Goal: Task Accomplishment & Management: Manage account settings

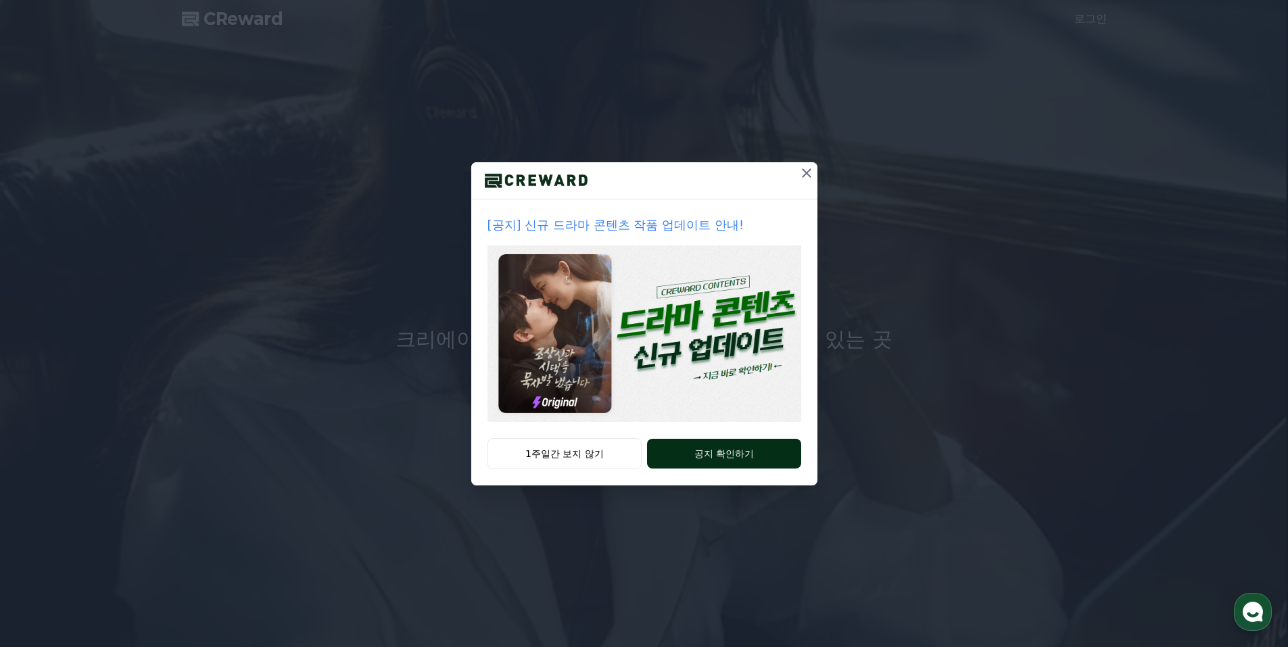
click at [736, 456] on button "공지 확인하기" at bounding box center [723, 454] width 153 height 30
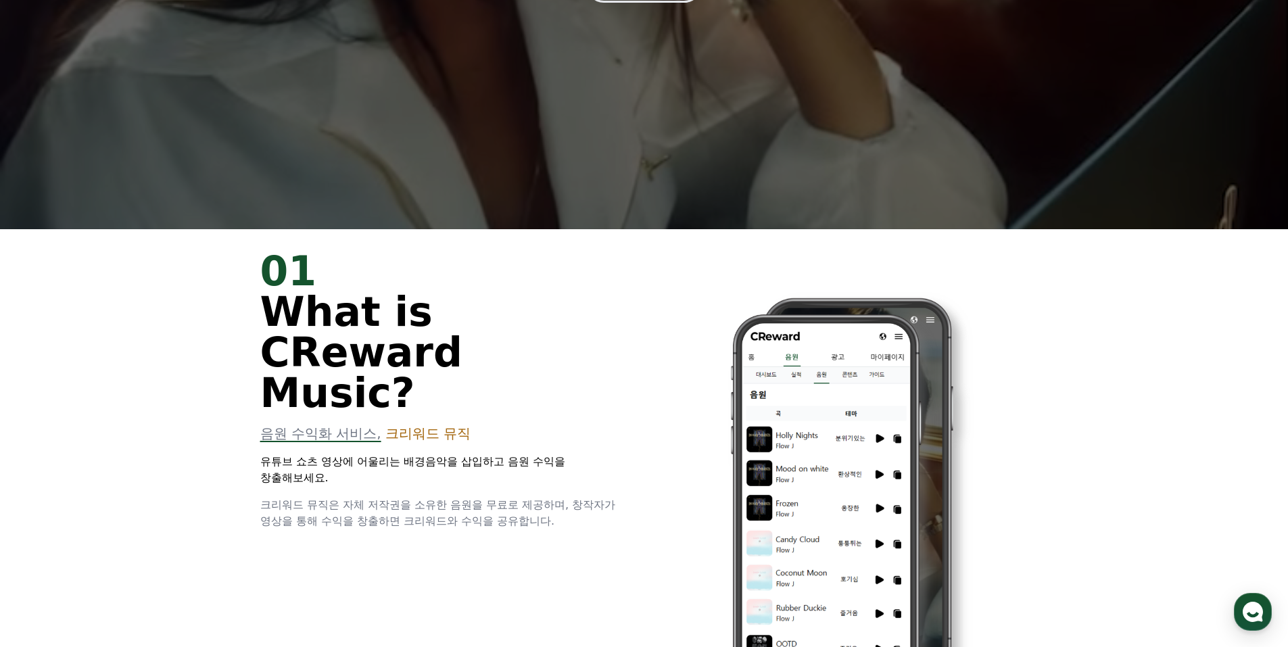
scroll to position [80, 0]
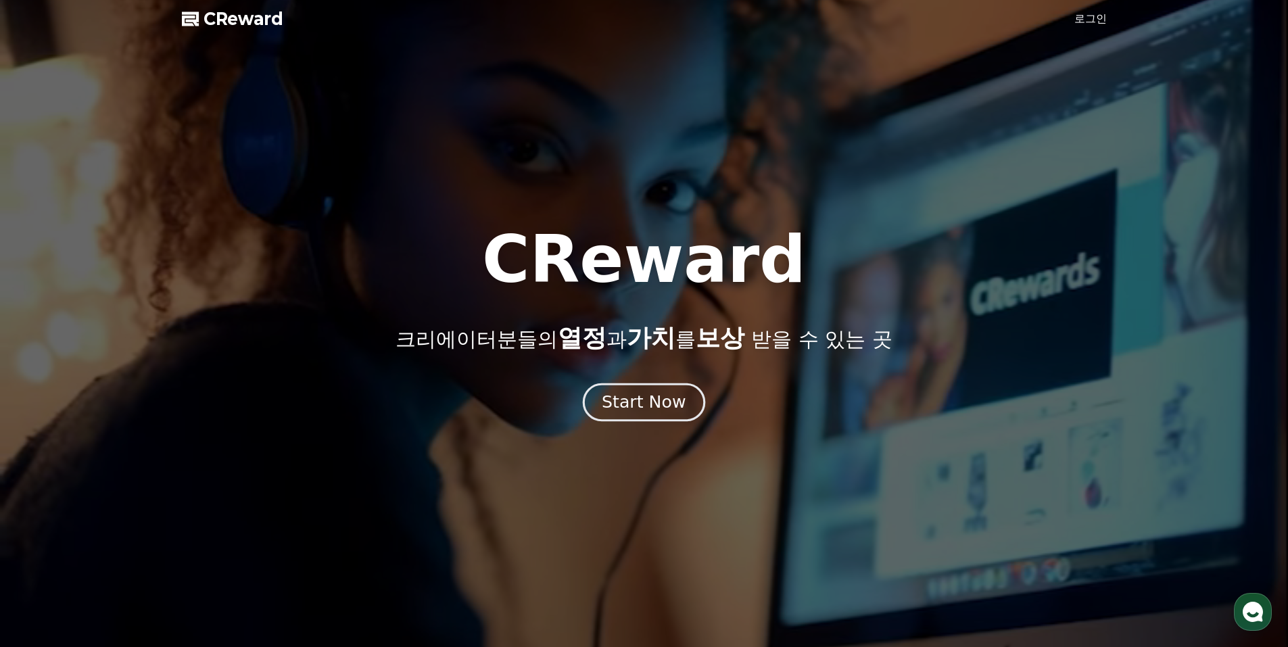
click at [631, 398] on div "Start Now" at bounding box center [644, 402] width 84 height 23
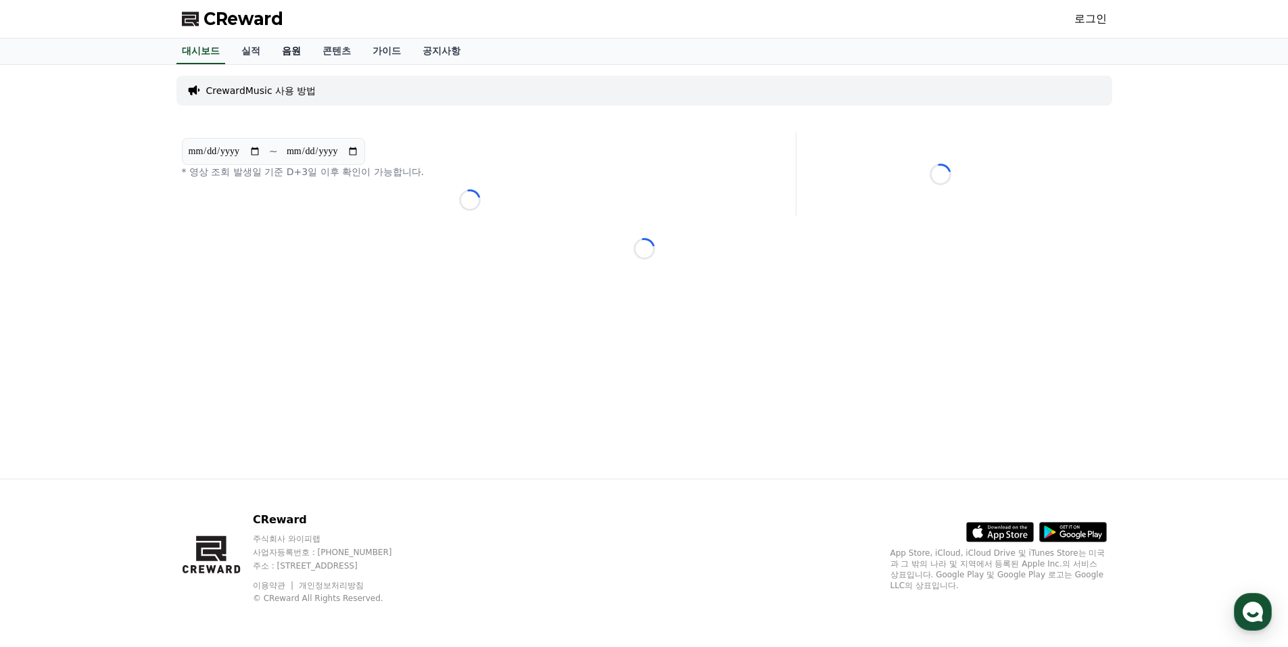
click at [289, 51] on link "음원" at bounding box center [291, 52] width 41 height 26
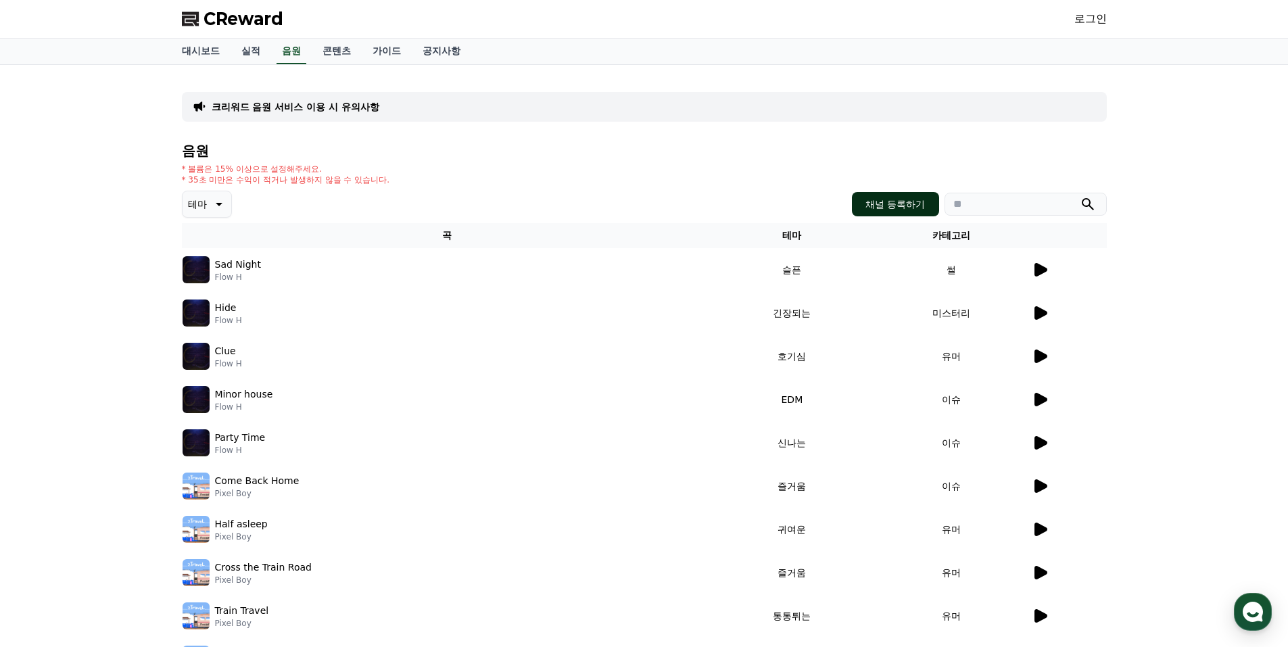
click at [900, 204] on button "채널 등록하기" at bounding box center [895, 204] width 87 height 24
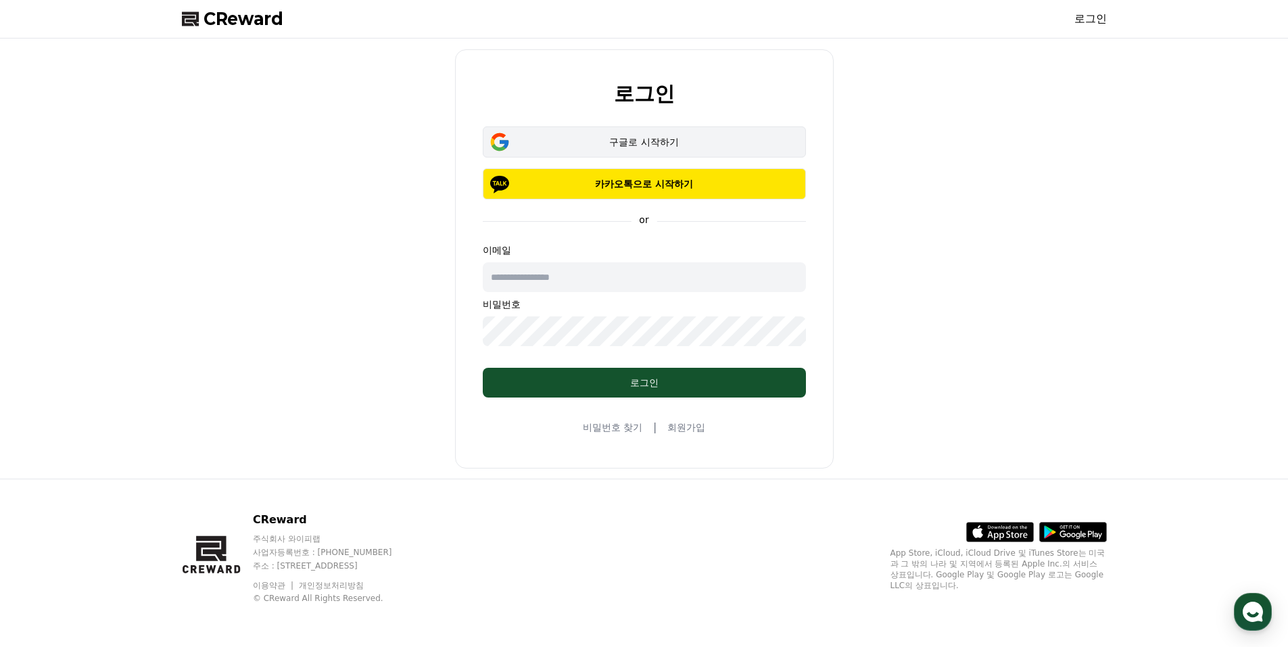
click at [650, 141] on div "구글로 시작하기" at bounding box center [644, 142] width 284 height 14
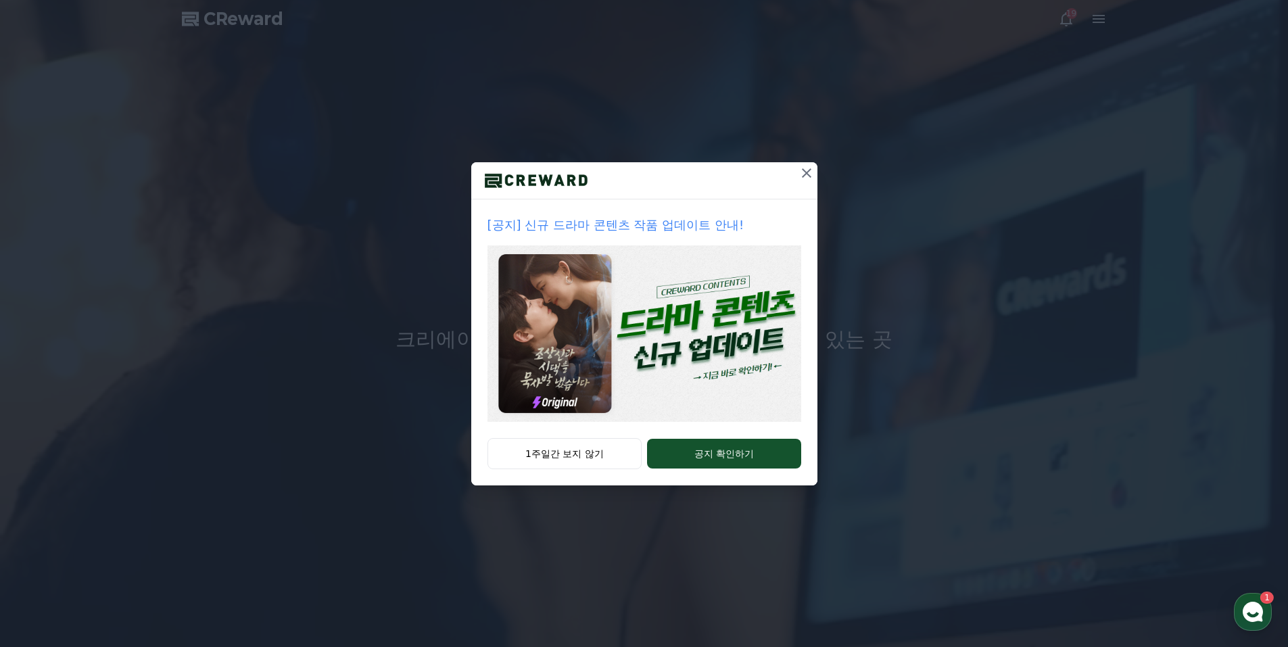
click at [806, 170] on icon at bounding box center [806, 173] width 16 height 16
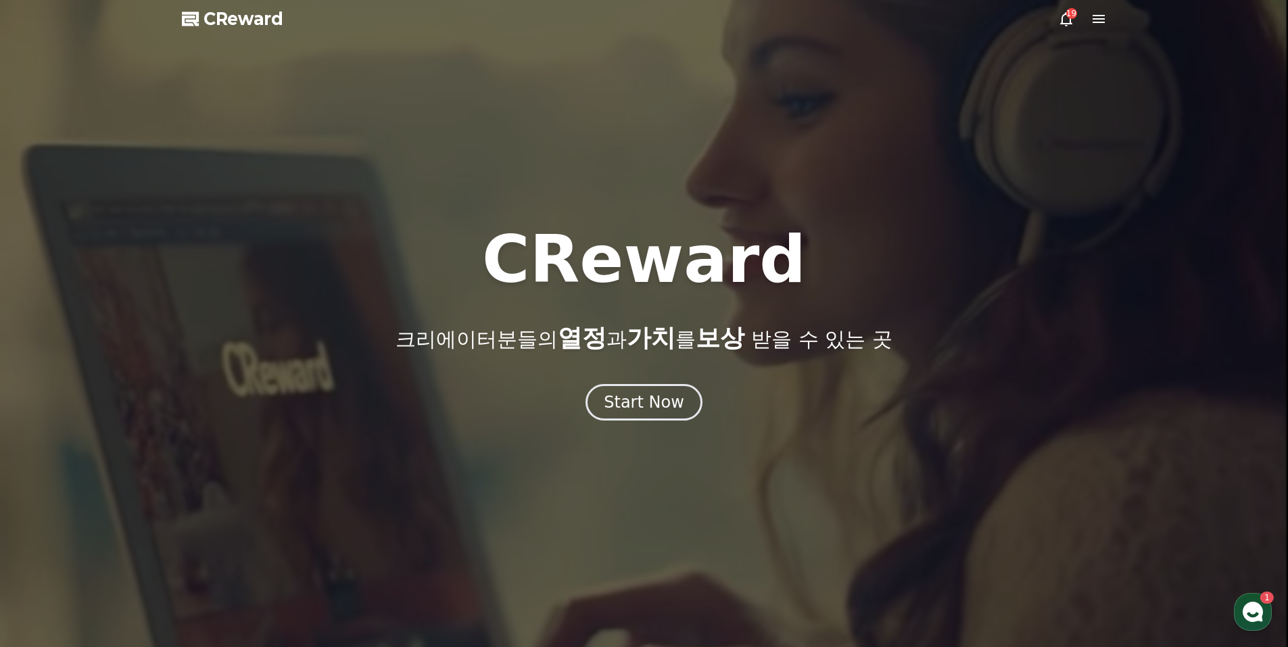
click at [1065, 18] on icon at bounding box center [1066, 19] width 16 height 16
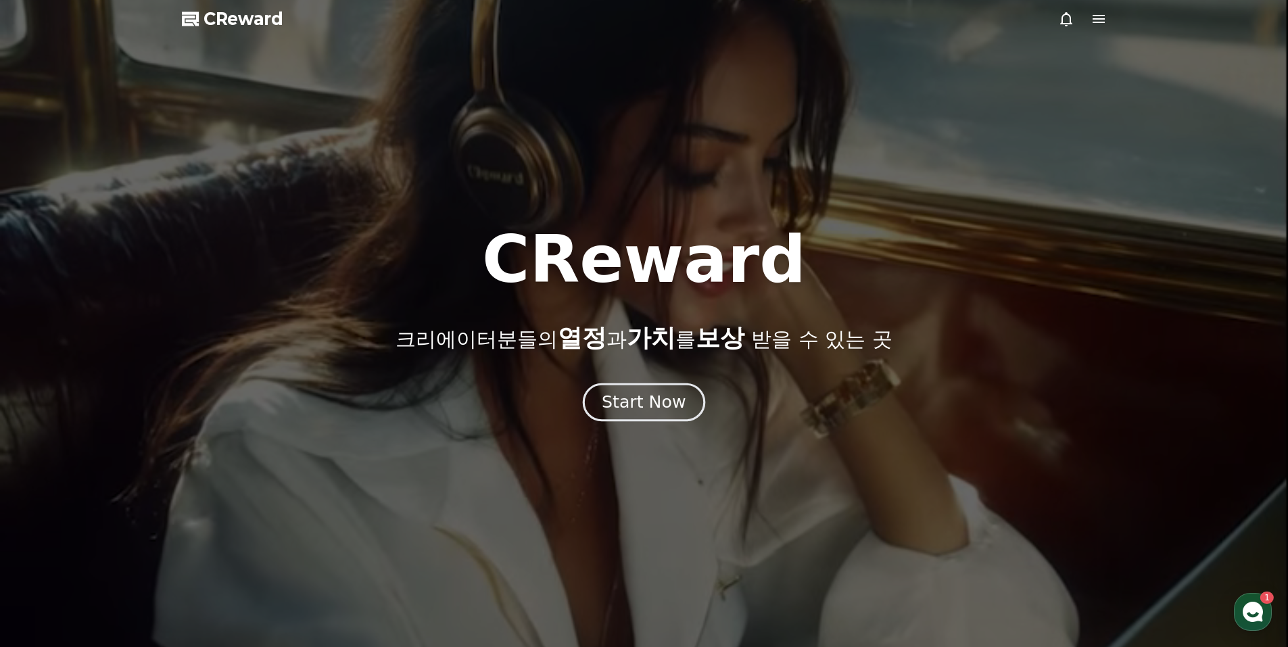
click at [652, 404] on div "Start Now" at bounding box center [644, 402] width 84 height 23
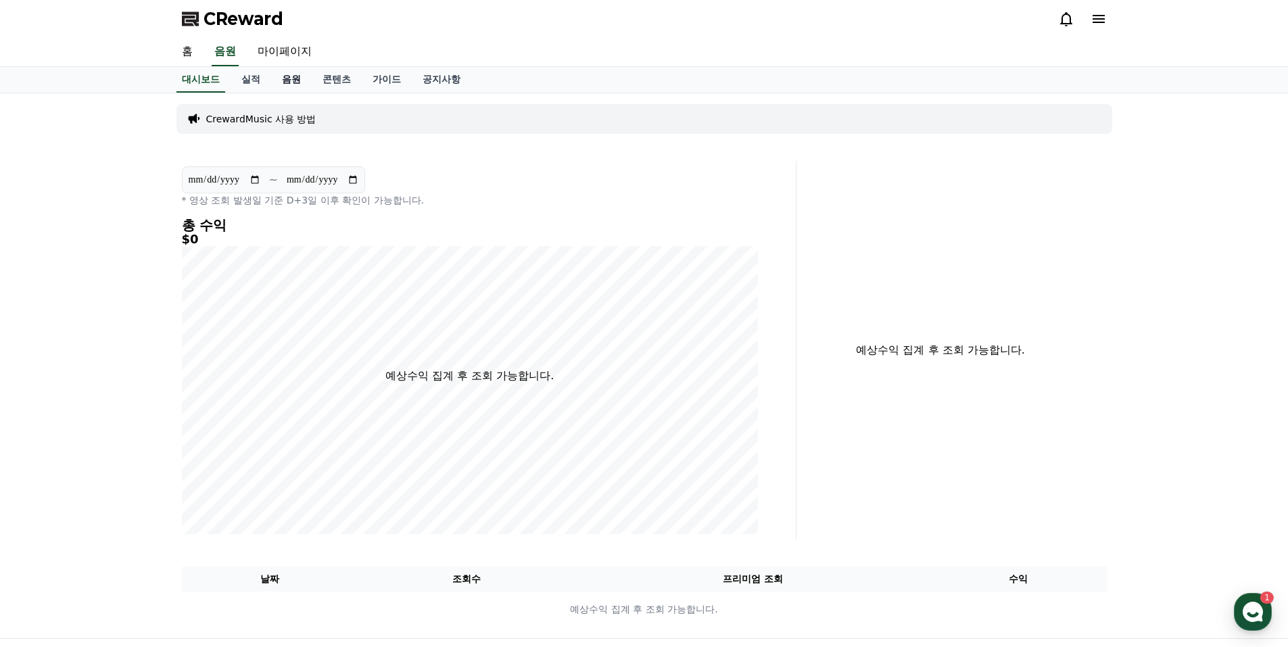
click at [293, 79] on link "음원" at bounding box center [291, 80] width 41 height 26
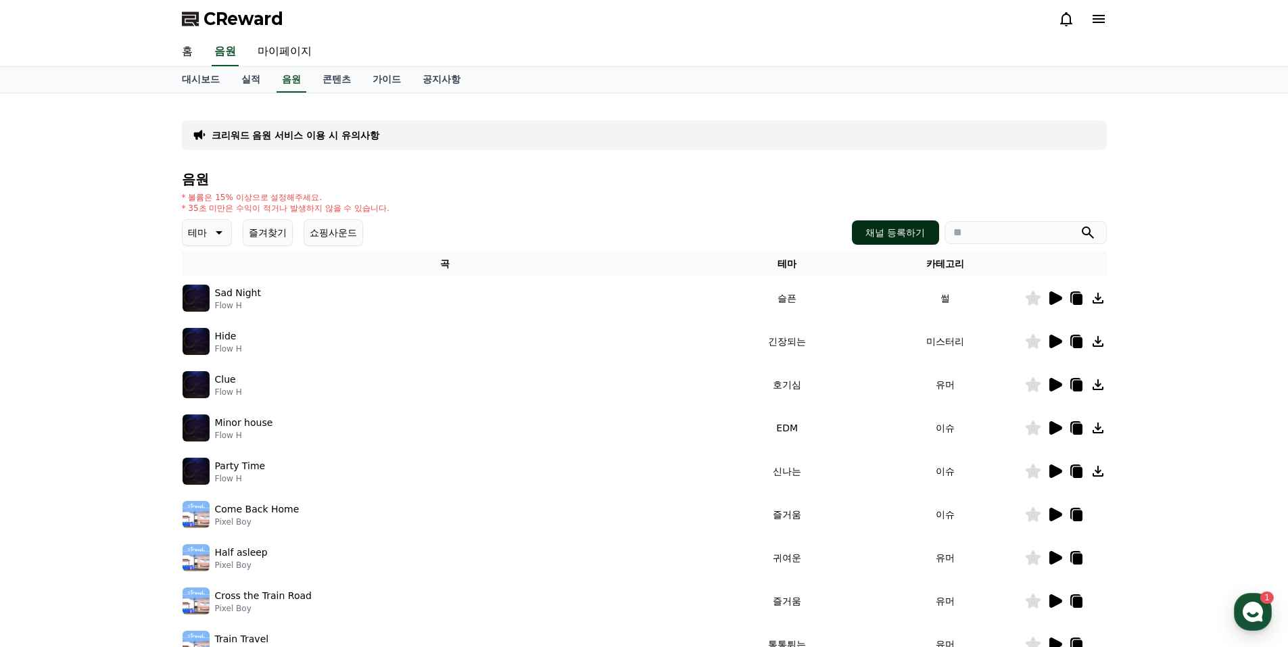
click at [895, 233] on button "채널 등록하기" at bounding box center [895, 232] width 87 height 24
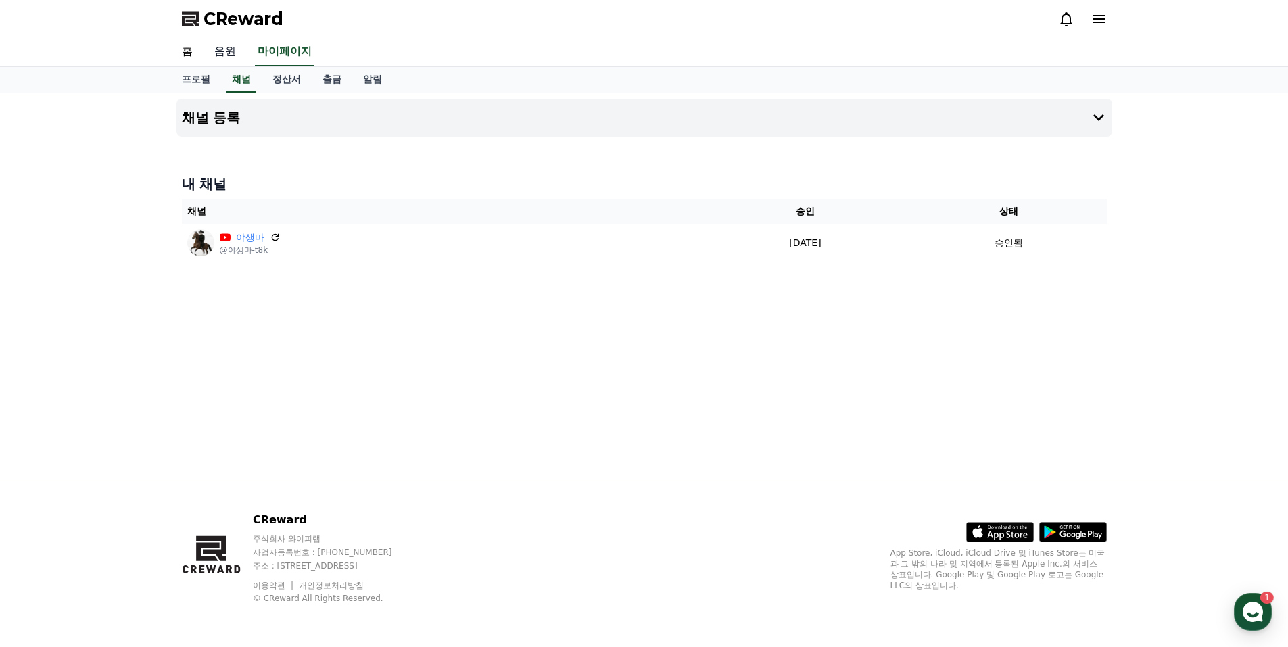
click at [224, 50] on link "음원" at bounding box center [225, 52] width 43 height 28
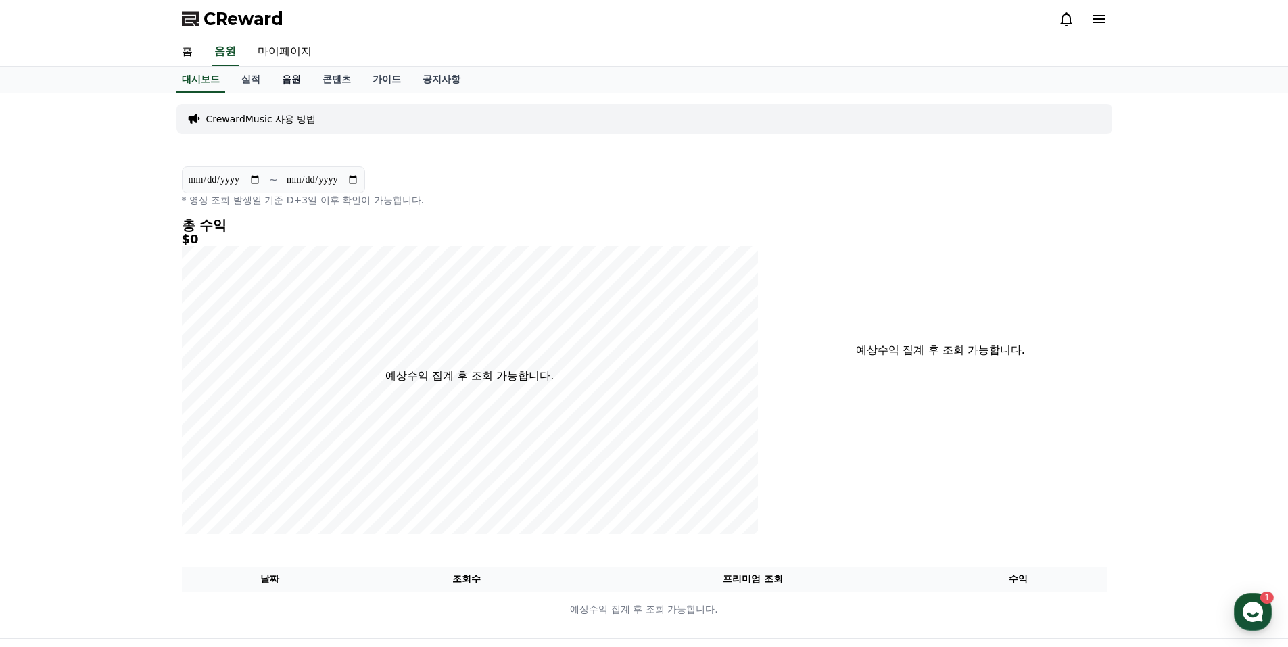
click at [291, 78] on link "음원" at bounding box center [291, 80] width 41 height 26
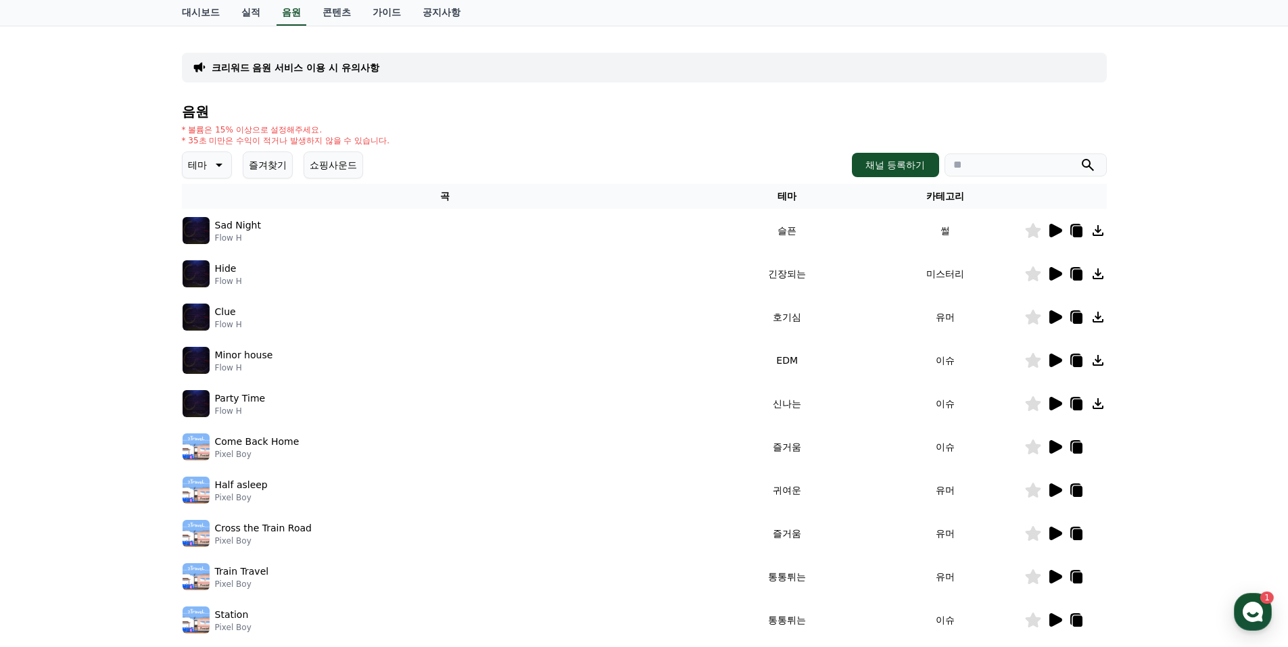
scroll to position [135, 0]
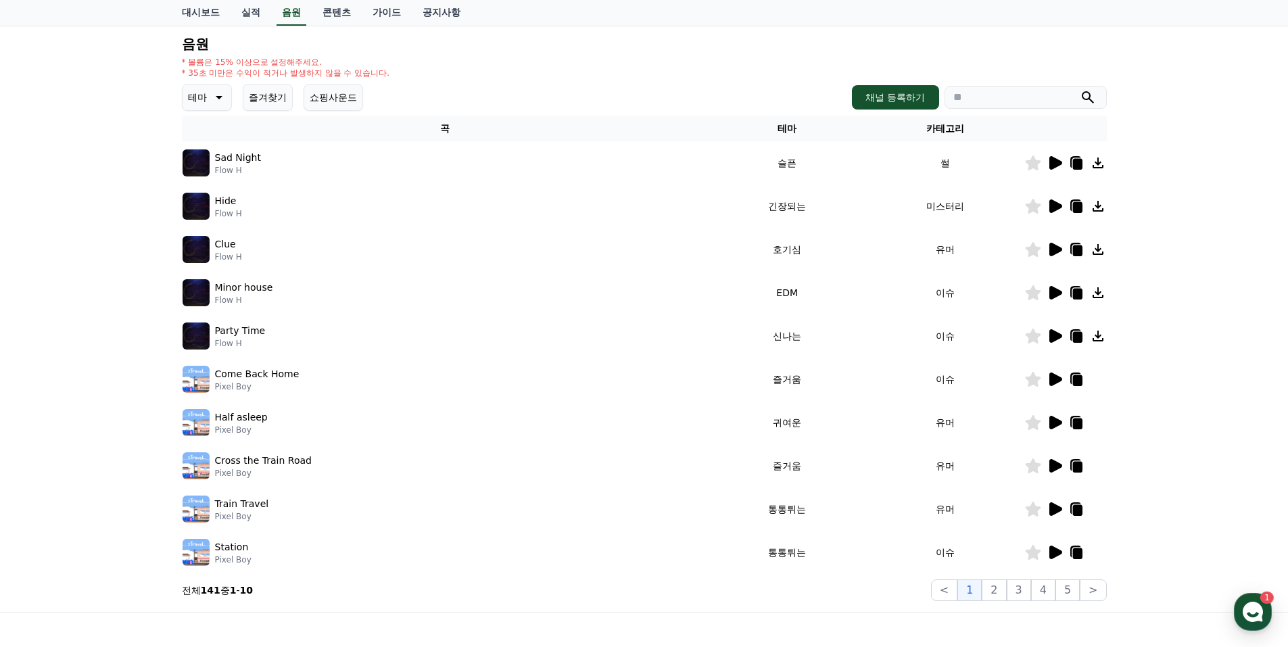
click at [1097, 161] on icon at bounding box center [1098, 163] width 16 height 16
click at [1055, 204] on icon at bounding box center [1055, 206] width 13 height 14
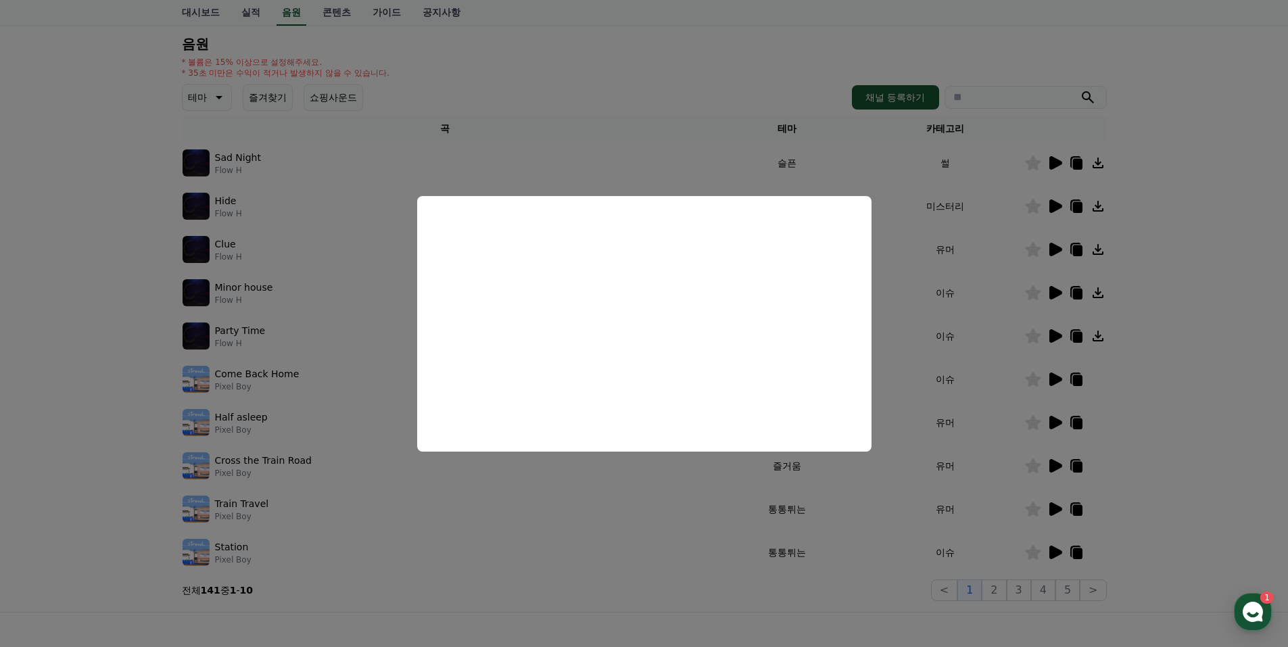
click at [1097, 207] on button "close modal" at bounding box center [644, 323] width 1288 height 647
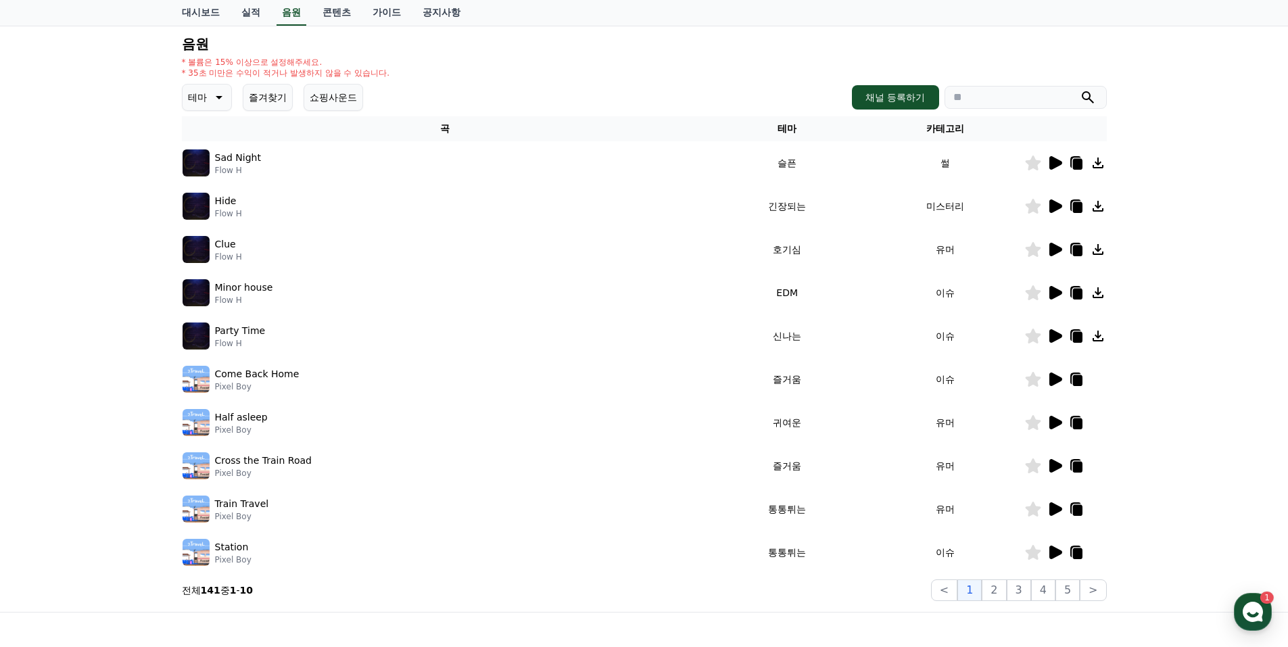
click at [1098, 208] on icon at bounding box center [1098, 206] width 11 height 11
click at [1052, 248] on icon at bounding box center [1055, 250] width 13 height 14
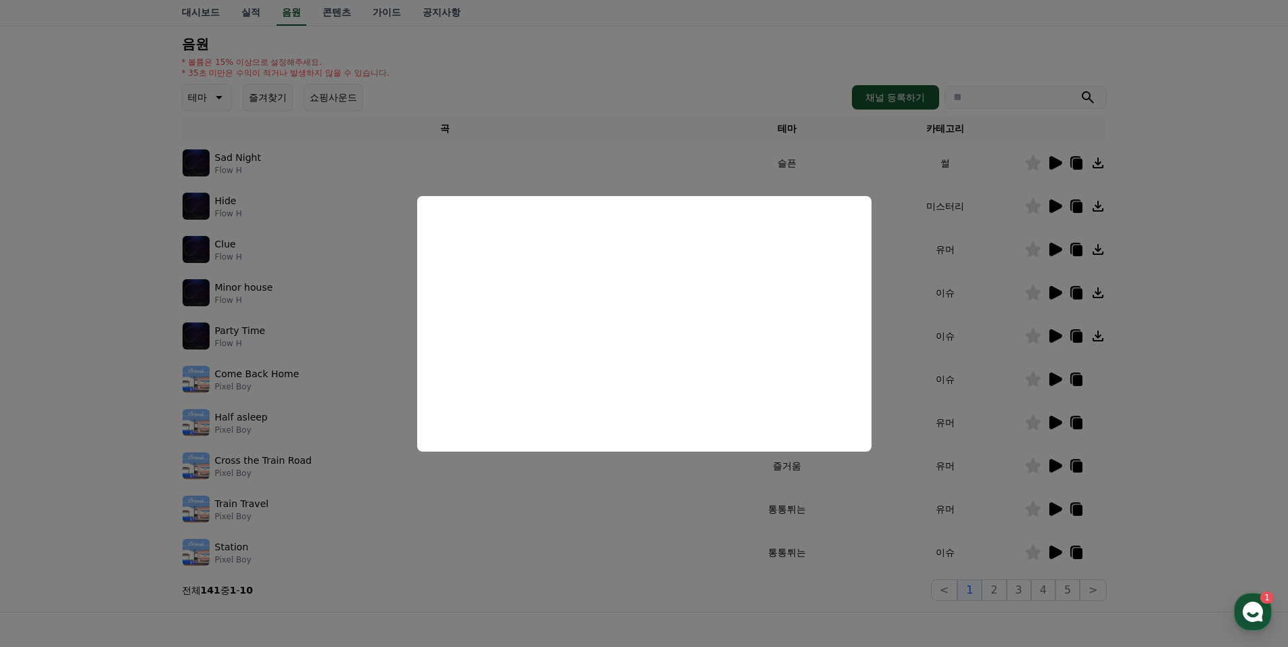
click at [1097, 248] on button "close modal" at bounding box center [644, 323] width 1288 height 647
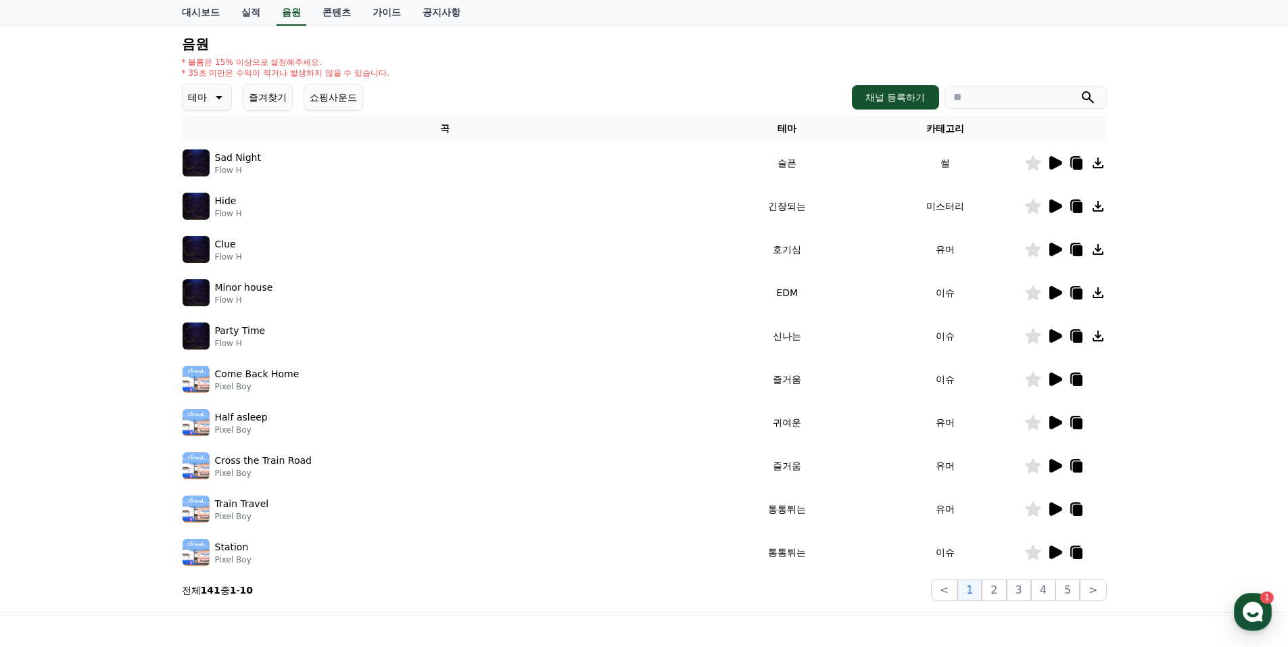
click at [1097, 248] on icon at bounding box center [1098, 249] width 11 height 11
click at [1098, 294] on icon at bounding box center [1098, 292] width 11 height 11
click at [1096, 335] on icon at bounding box center [1098, 336] width 16 height 16
click at [1053, 379] on icon at bounding box center [1055, 380] width 13 height 14
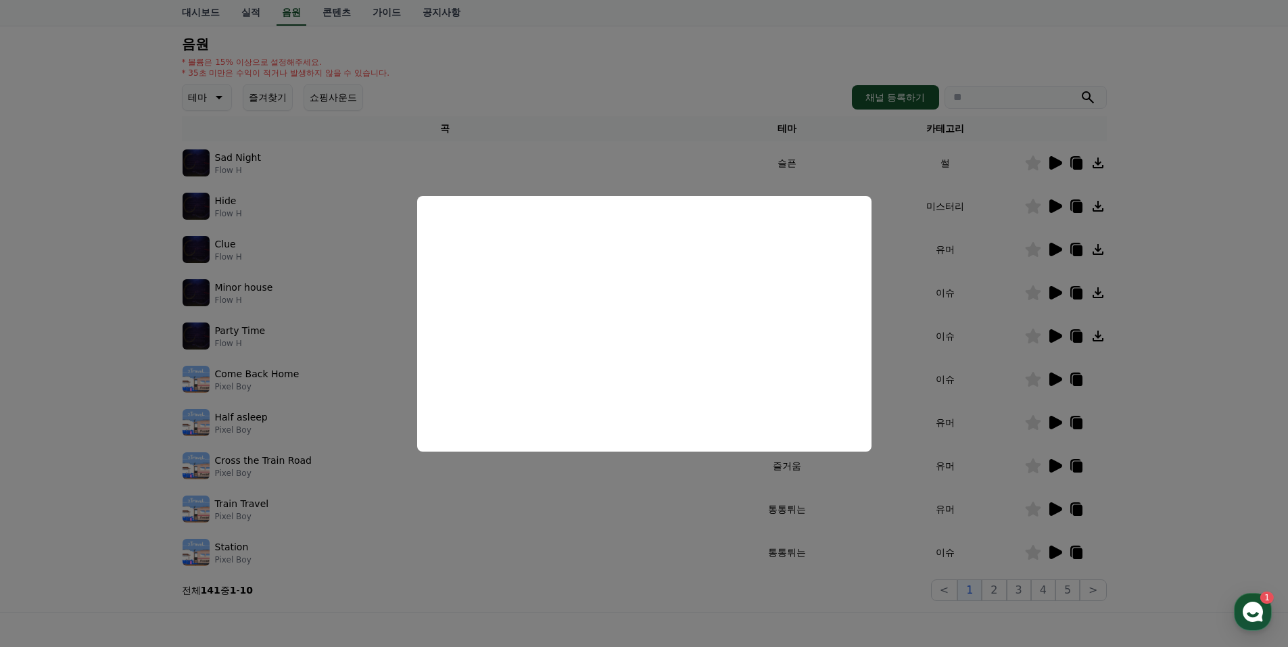
click at [1210, 337] on button "close modal" at bounding box center [644, 323] width 1288 height 647
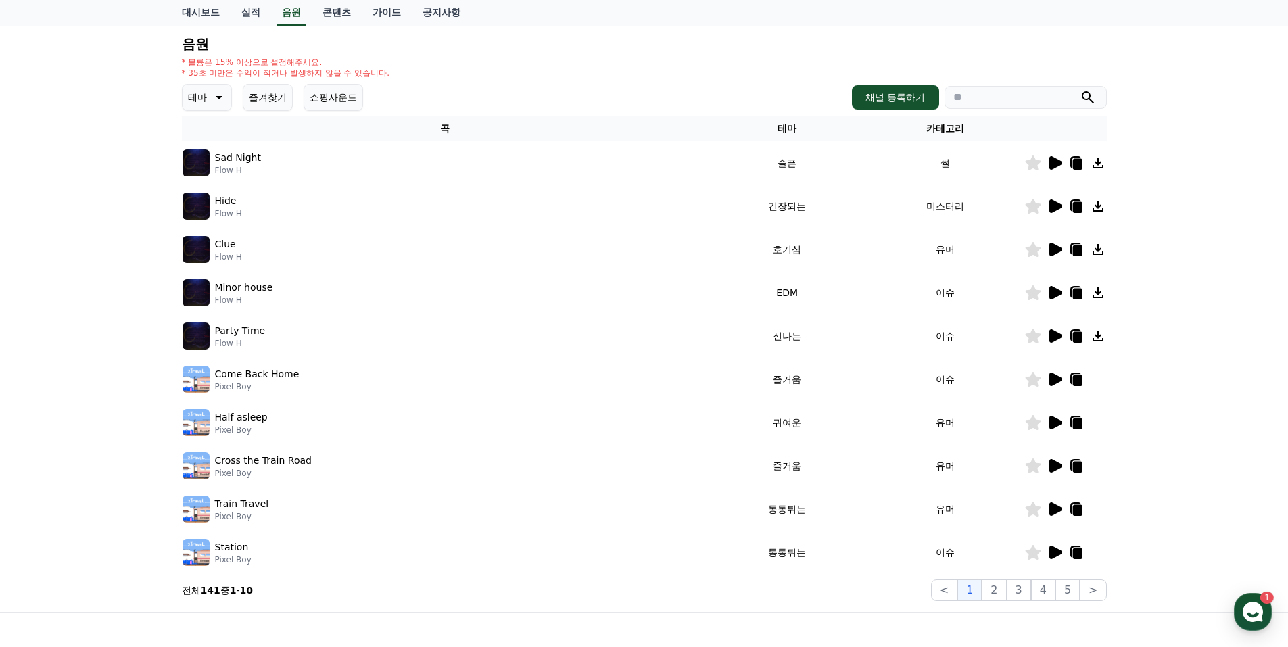
scroll to position [203, 0]
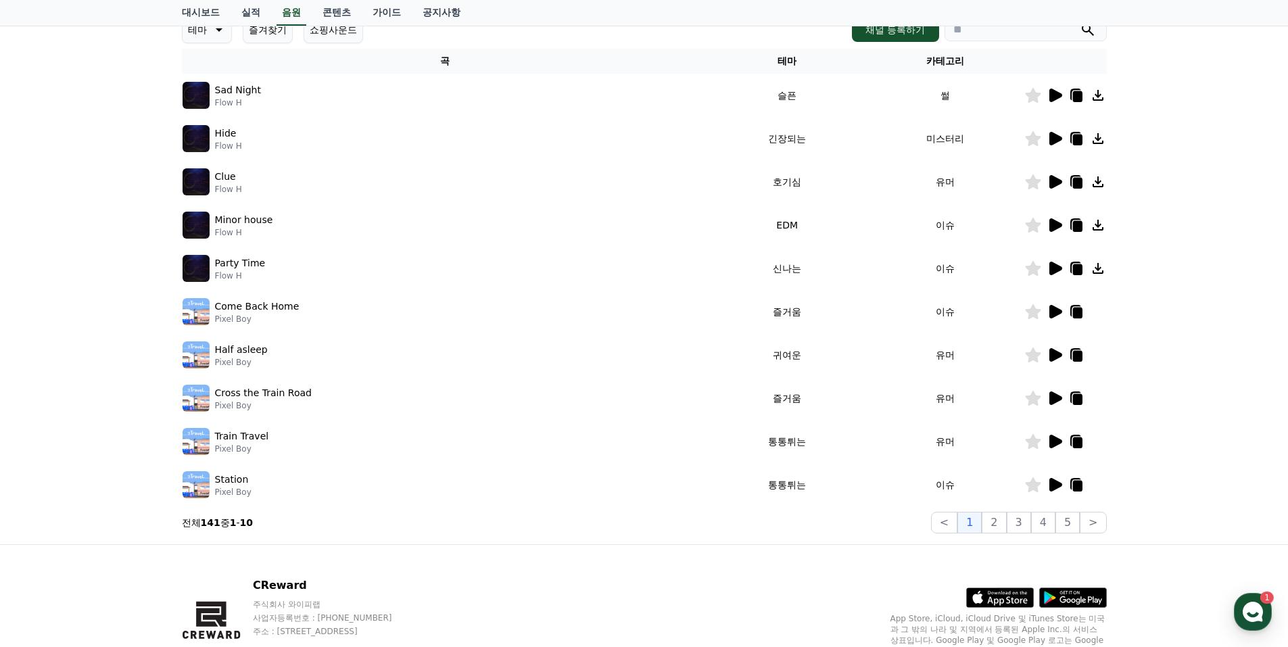
click at [1054, 440] on icon at bounding box center [1055, 442] width 13 height 14
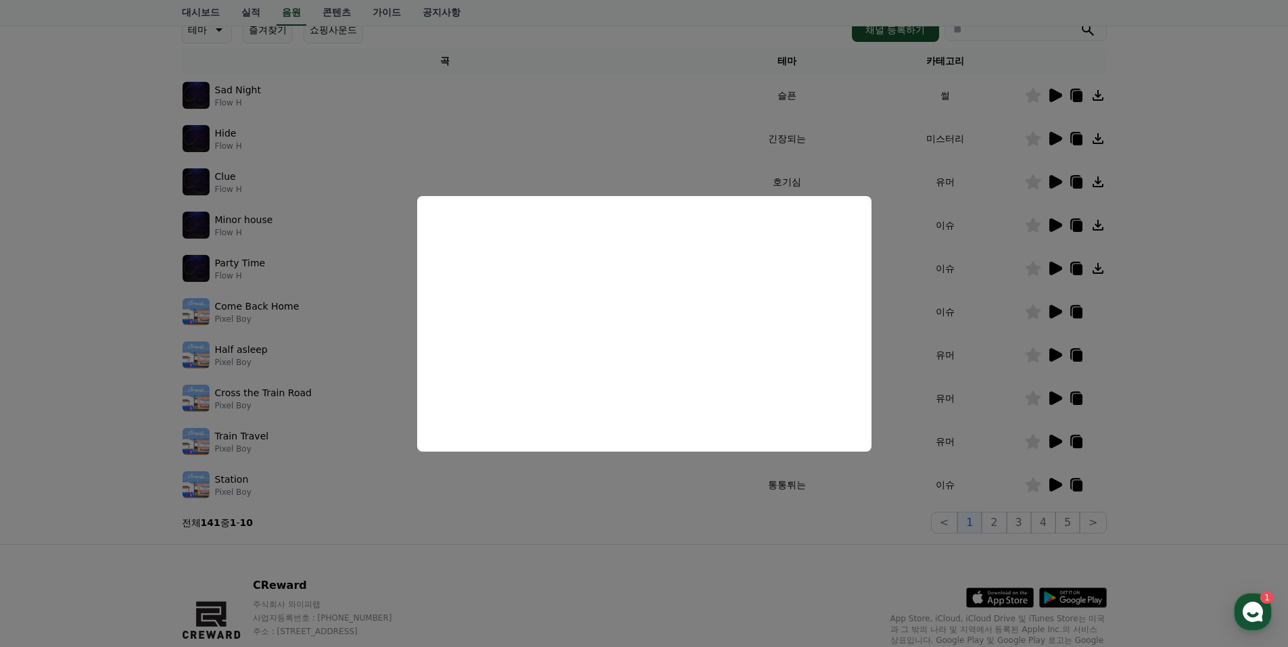
click at [1220, 312] on button "close modal" at bounding box center [644, 323] width 1288 height 647
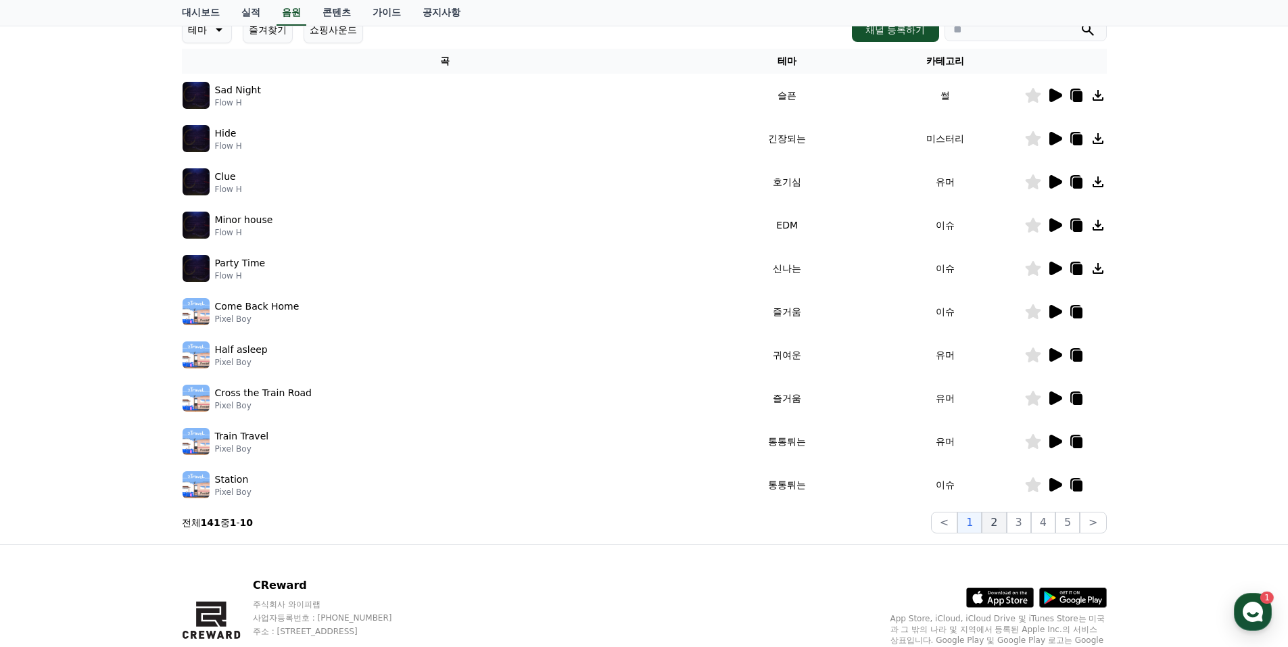
click at [996, 523] on button "2" at bounding box center [994, 523] width 24 height 22
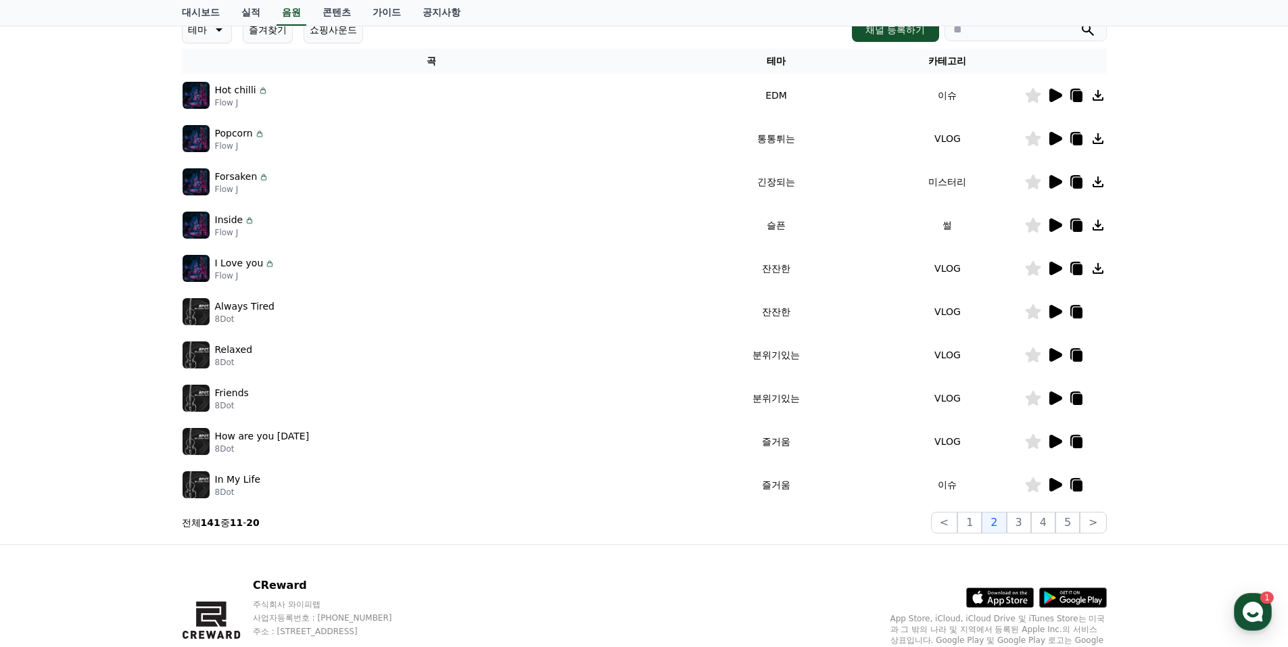
click at [1054, 182] on icon at bounding box center [1055, 182] width 13 height 14
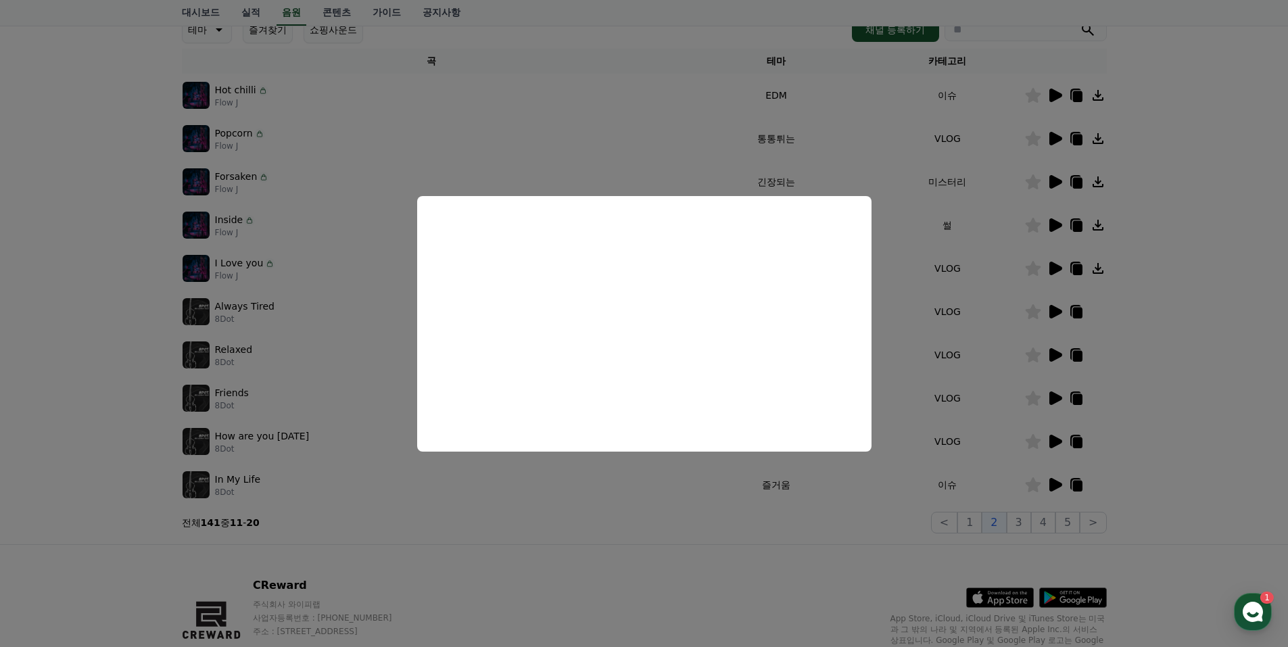
click at [1159, 166] on button "close modal" at bounding box center [644, 323] width 1288 height 647
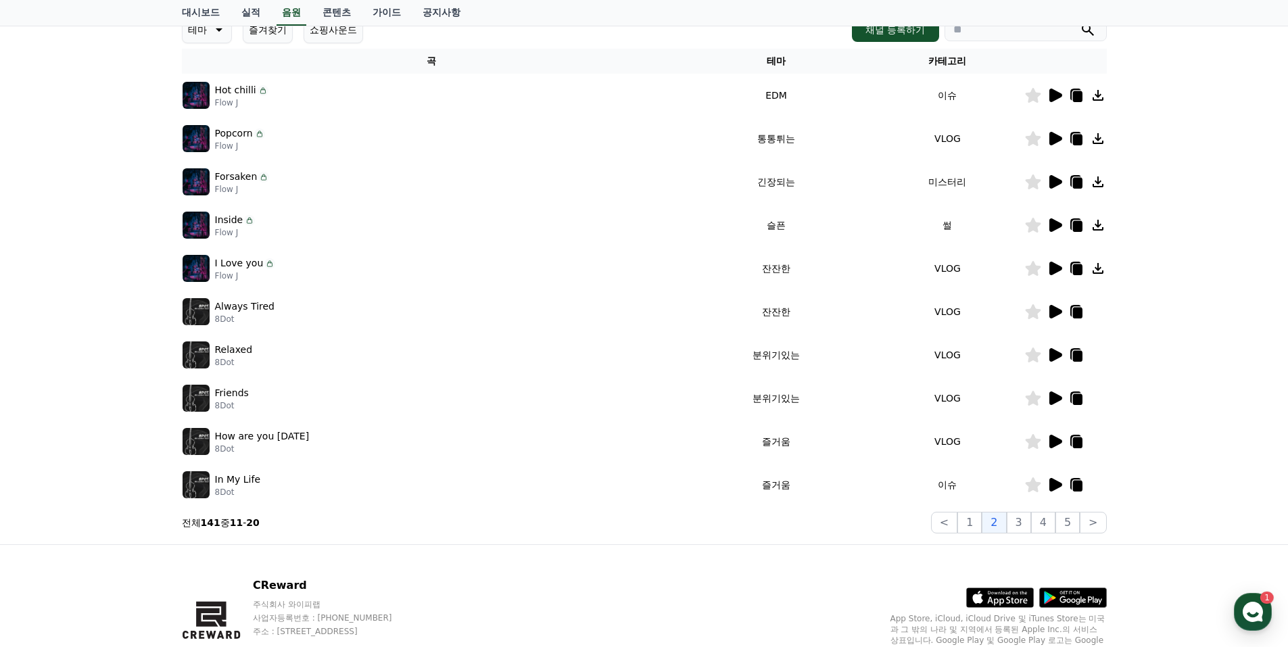
click at [1097, 181] on icon at bounding box center [1098, 181] width 11 height 11
click at [1053, 223] on icon at bounding box center [1055, 225] width 13 height 14
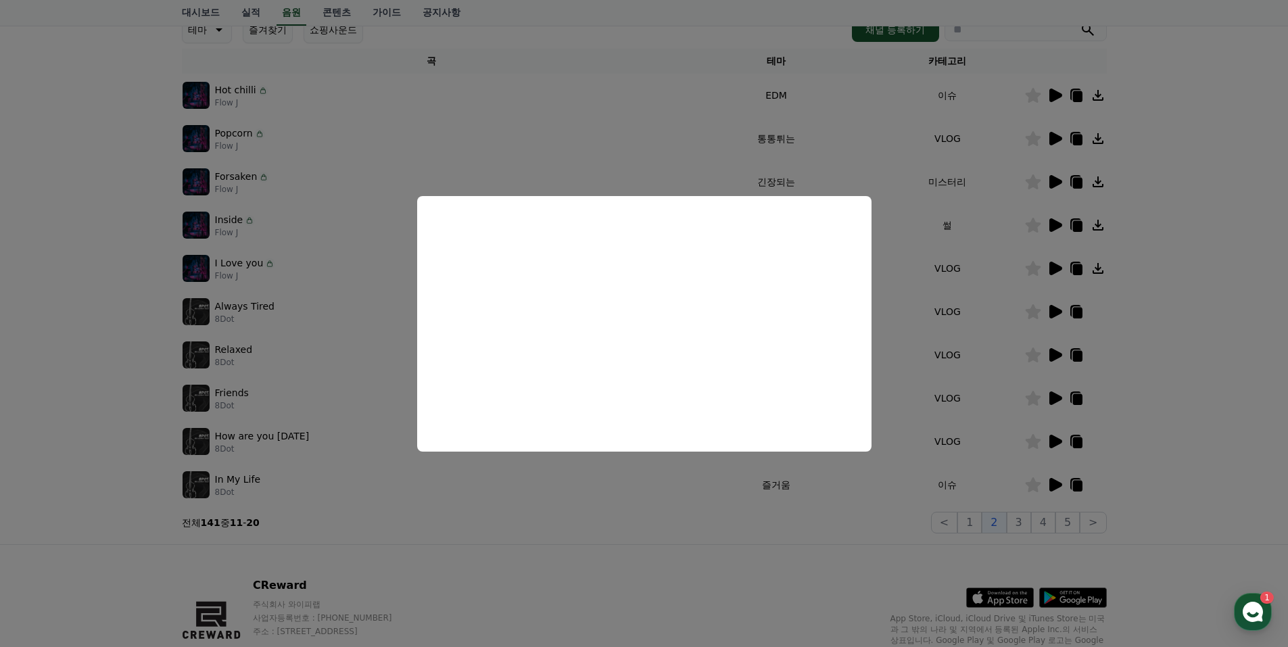
click at [1151, 228] on button "close modal" at bounding box center [644, 323] width 1288 height 647
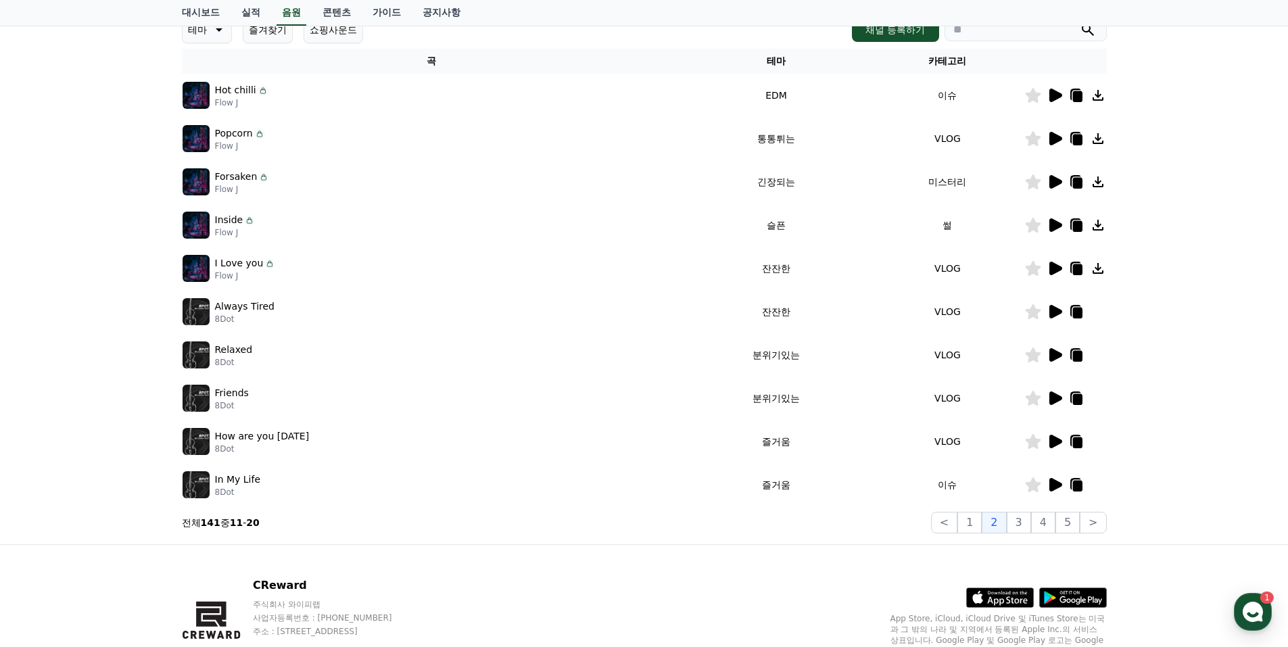
click at [1098, 224] on icon at bounding box center [1098, 225] width 11 height 11
click at [1053, 268] on icon at bounding box center [1055, 269] width 13 height 14
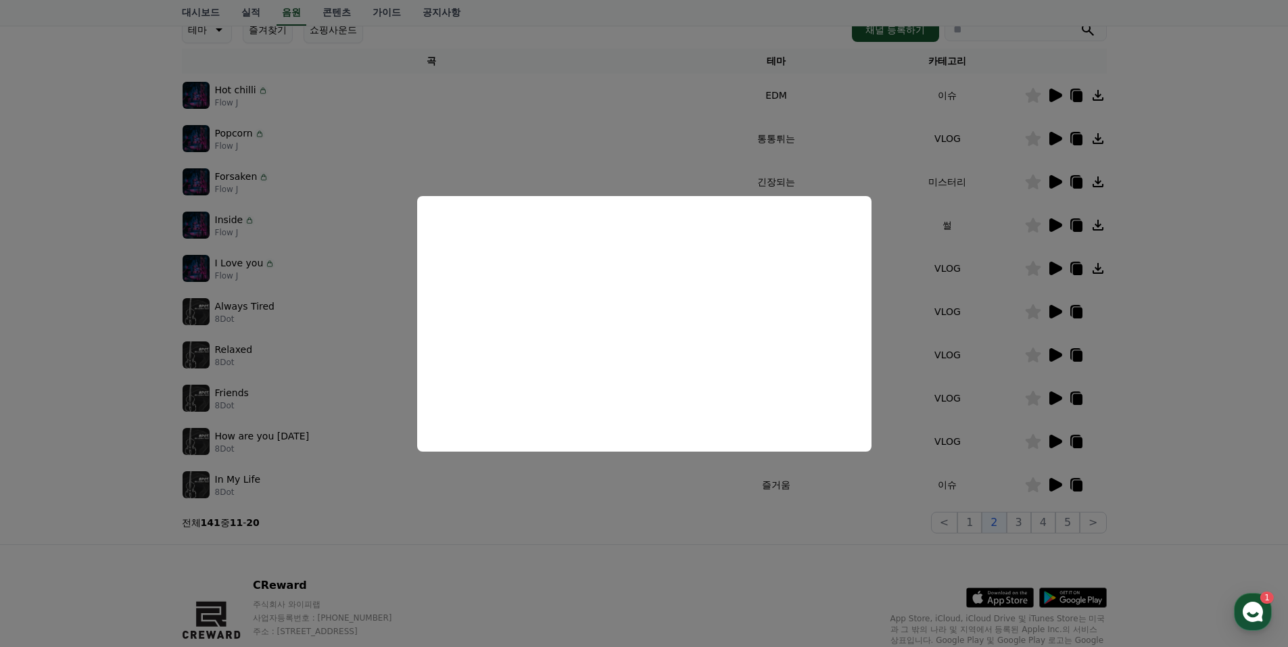
click at [1182, 277] on button "close modal" at bounding box center [644, 323] width 1288 height 647
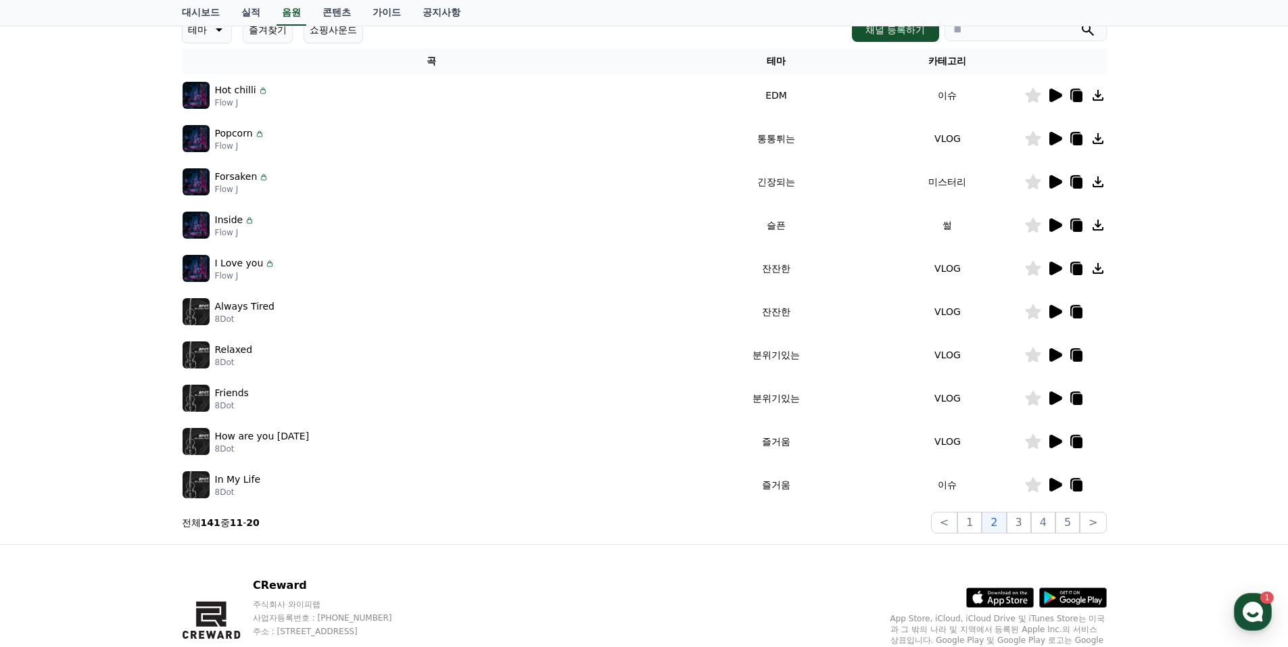
click at [1098, 268] on icon at bounding box center [1098, 268] width 11 height 11
click at [1053, 310] on icon at bounding box center [1055, 312] width 13 height 14
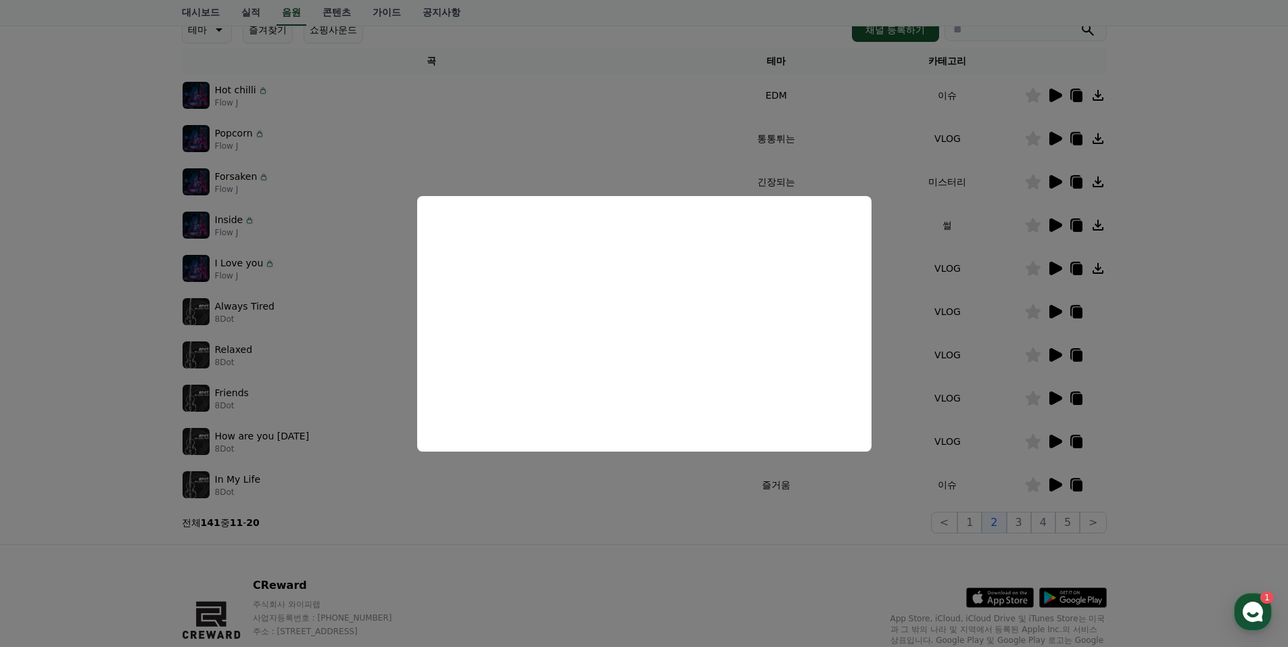
click at [1185, 379] on button "close modal" at bounding box center [644, 323] width 1288 height 647
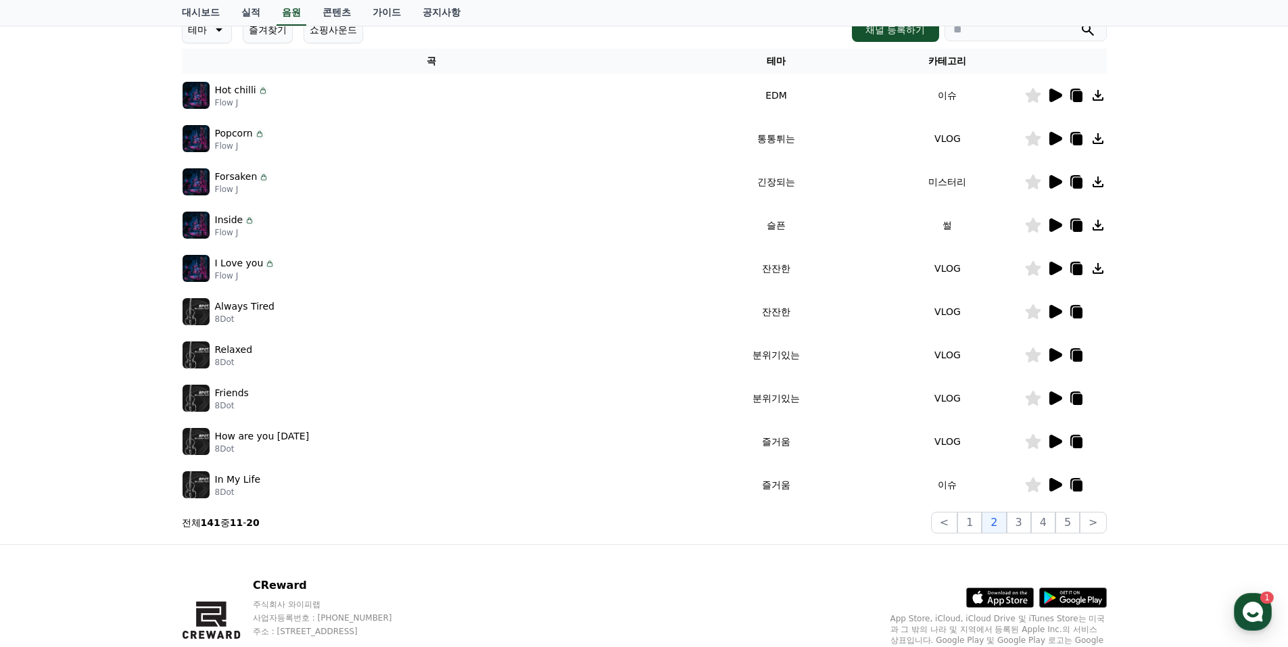
click at [1078, 314] on icon at bounding box center [1076, 313] width 9 height 11
click at [1196, 67] on div "크리워드 음원 서비스 이용 시 유의사항 음원 * 볼륨은 15% 이상으로 설정해주세요. * 35초 미만은 수익이 적거나 발생하지 않을 수 있습니…" at bounding box center [644, 217] width 1288 height 654
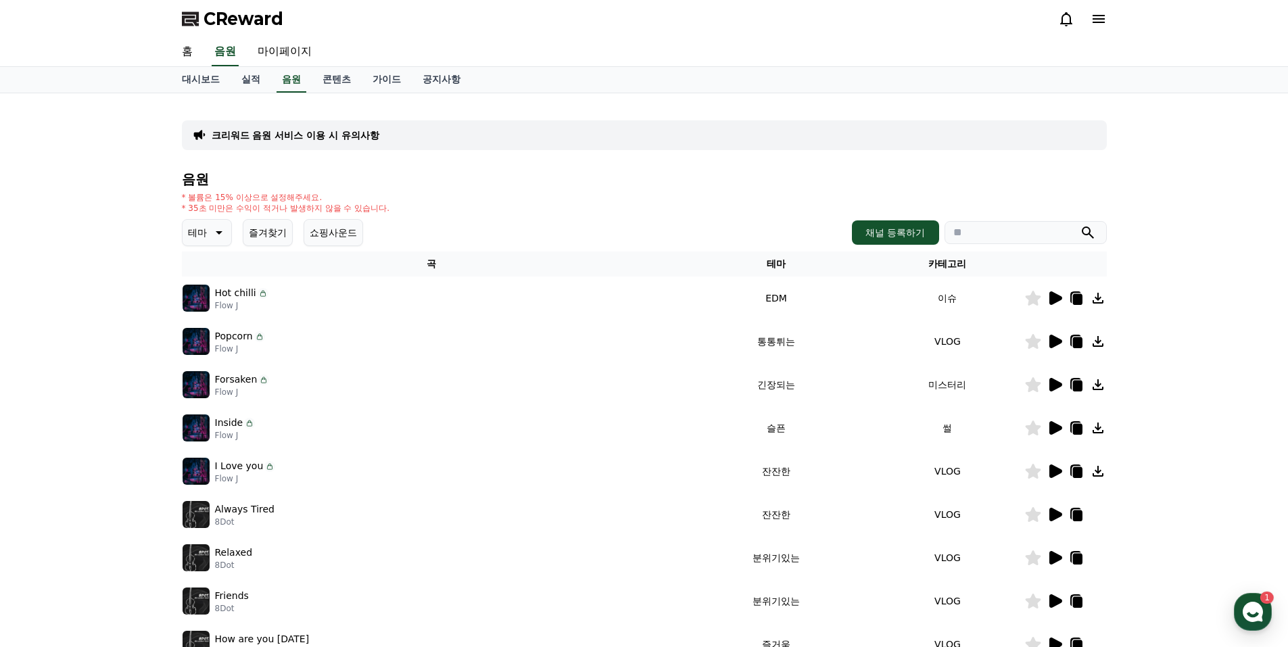
click at [270, 134] on p "크리워드 음원 서비스 이용 시 유의사항" at bounding box center [296, 135] width 168 height 14
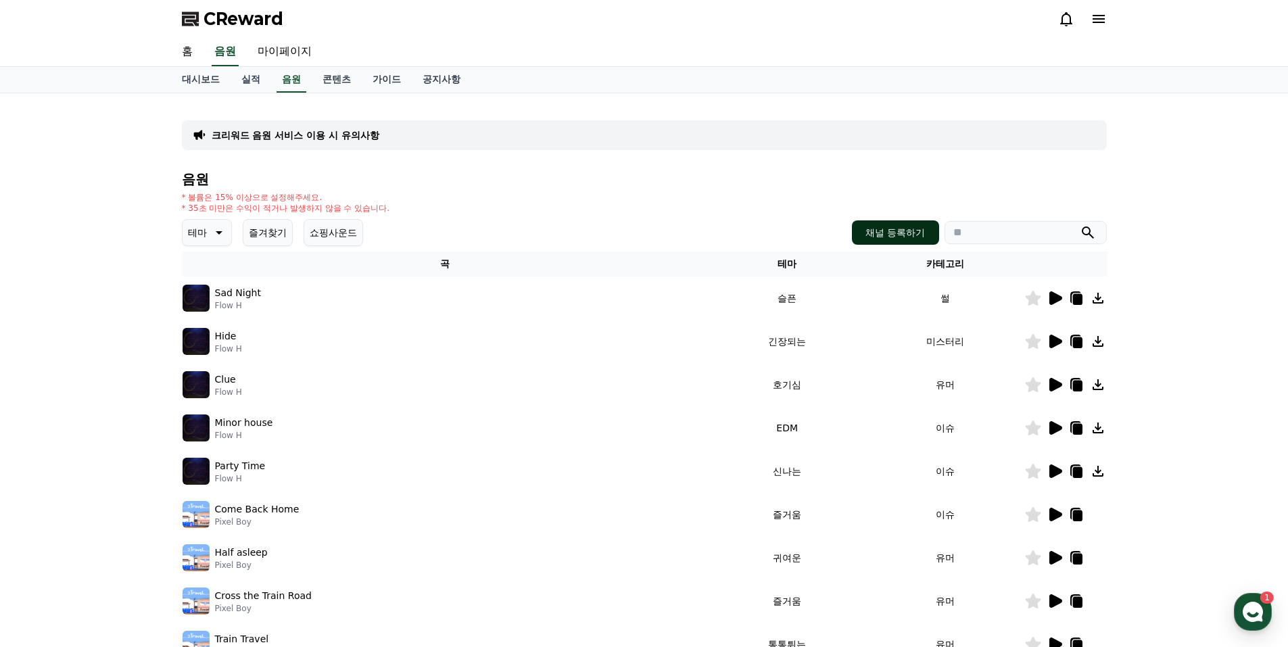
click at [894, 232] on button "채널 등록하기" at bounding box center [895, 232] width 87 height 24
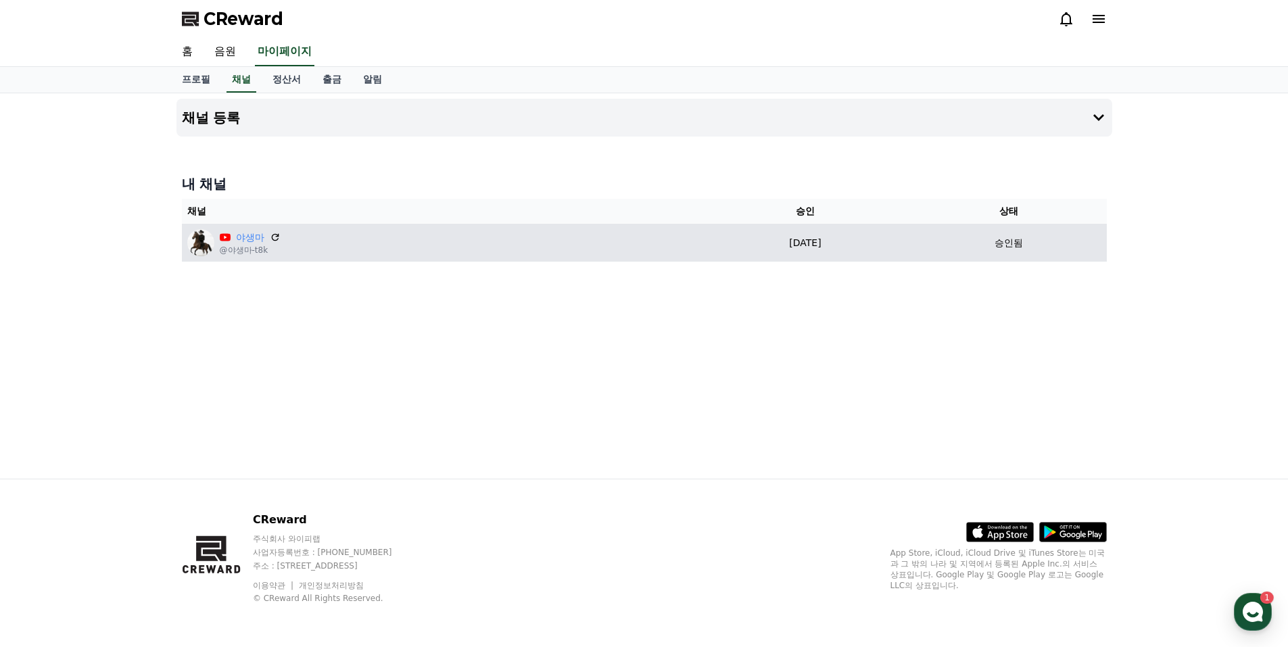
click at [548, 241] on div "야생마 @야생마-t8k" at bounding box center [440, 242] width 506 height 27
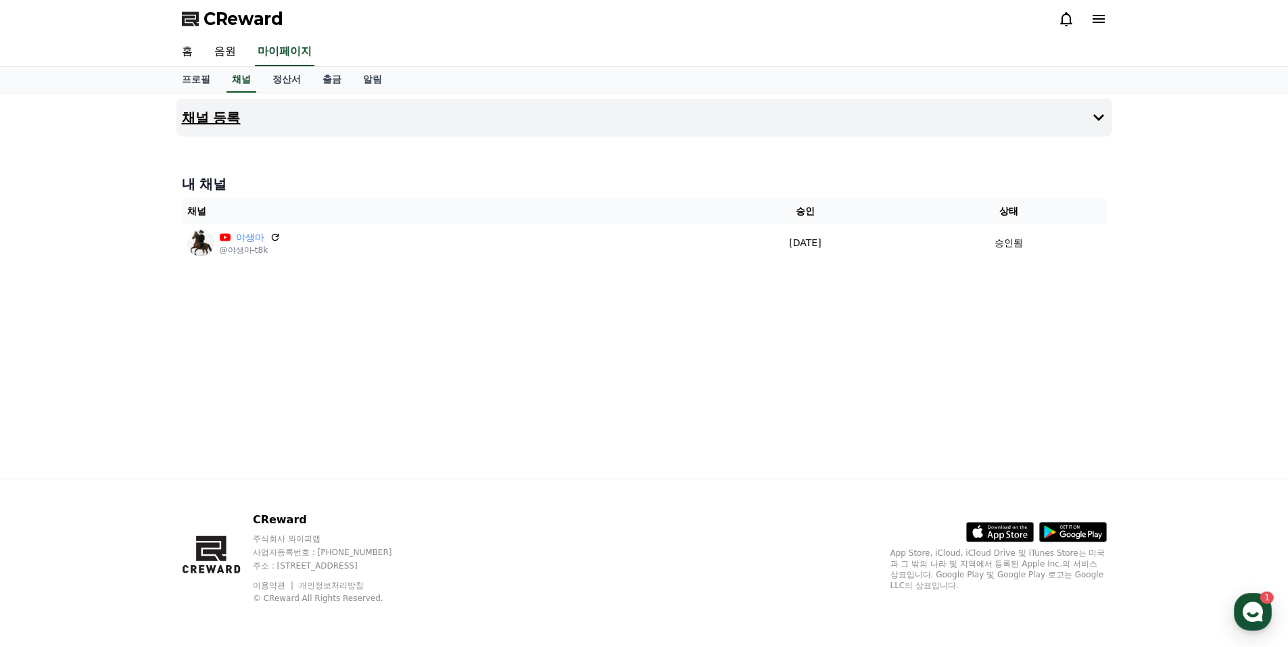
click at [1099, 116] on icon at bounding box center [1099, 118] width 16 height 16
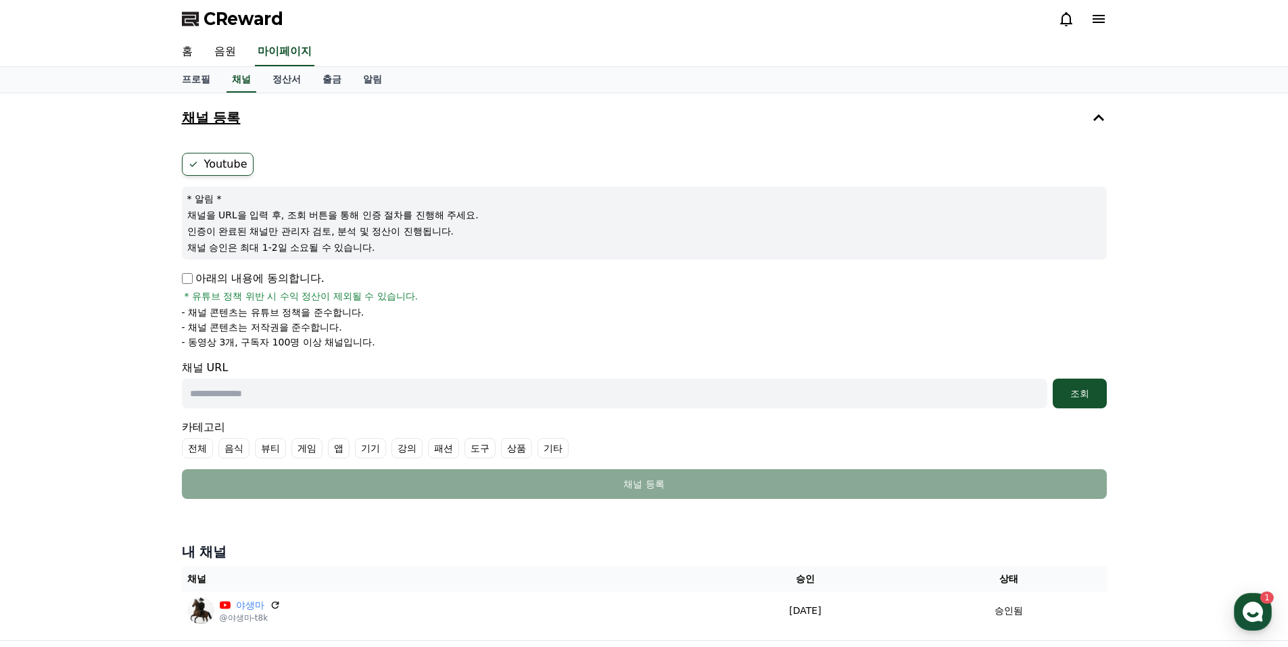
click at [304, 392] on input "text" at bounding box center [614, 394] width 865 height 30
type input "**********"
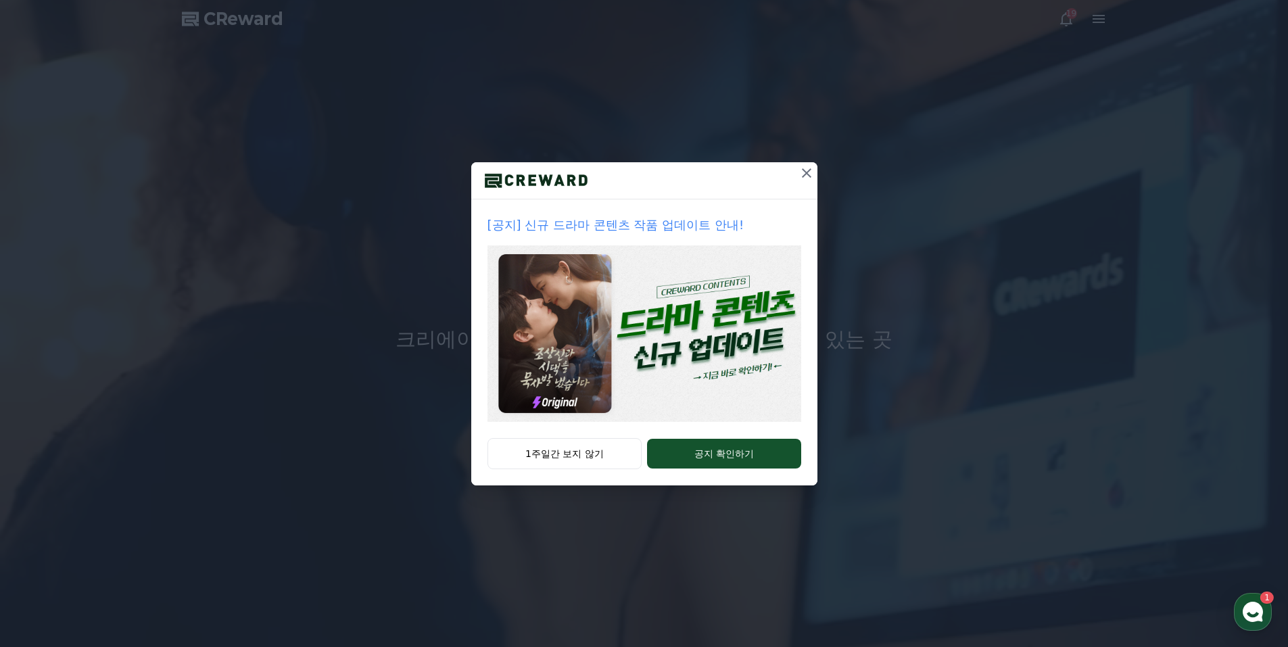
click at [804, 171] on icon at bounding box center [806, 172] width 9 height 9
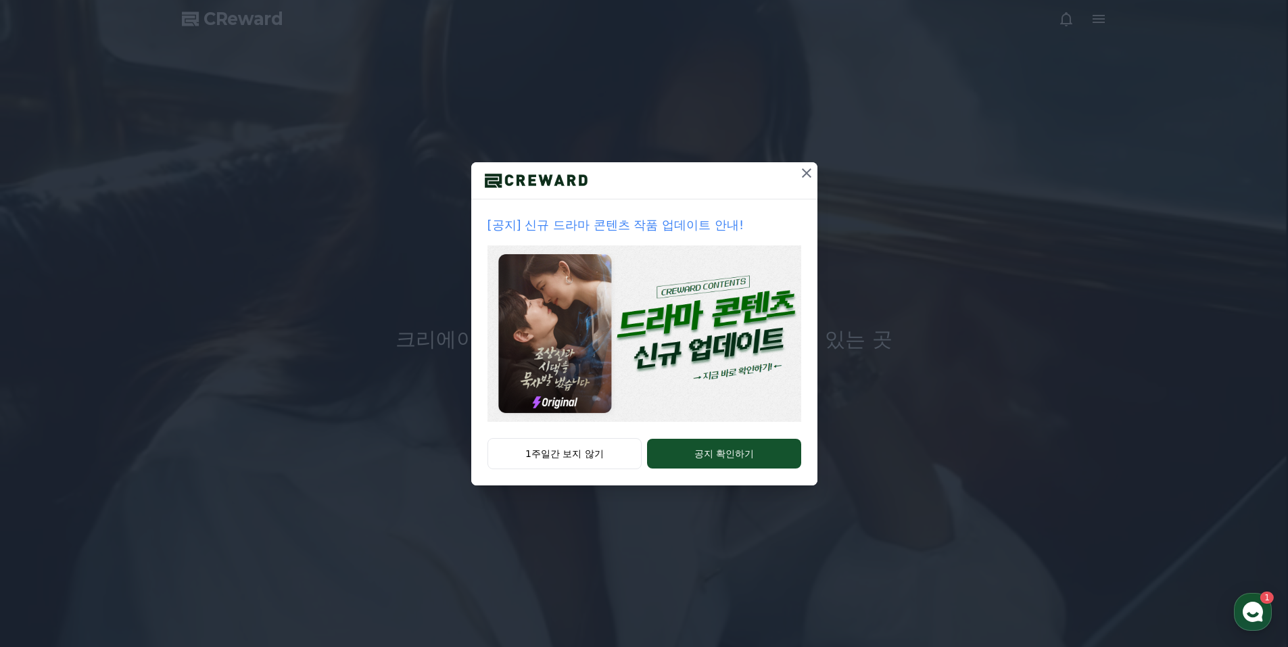
click at [807, 170] on icon at bounding box center [806, 173] width 16 height 16
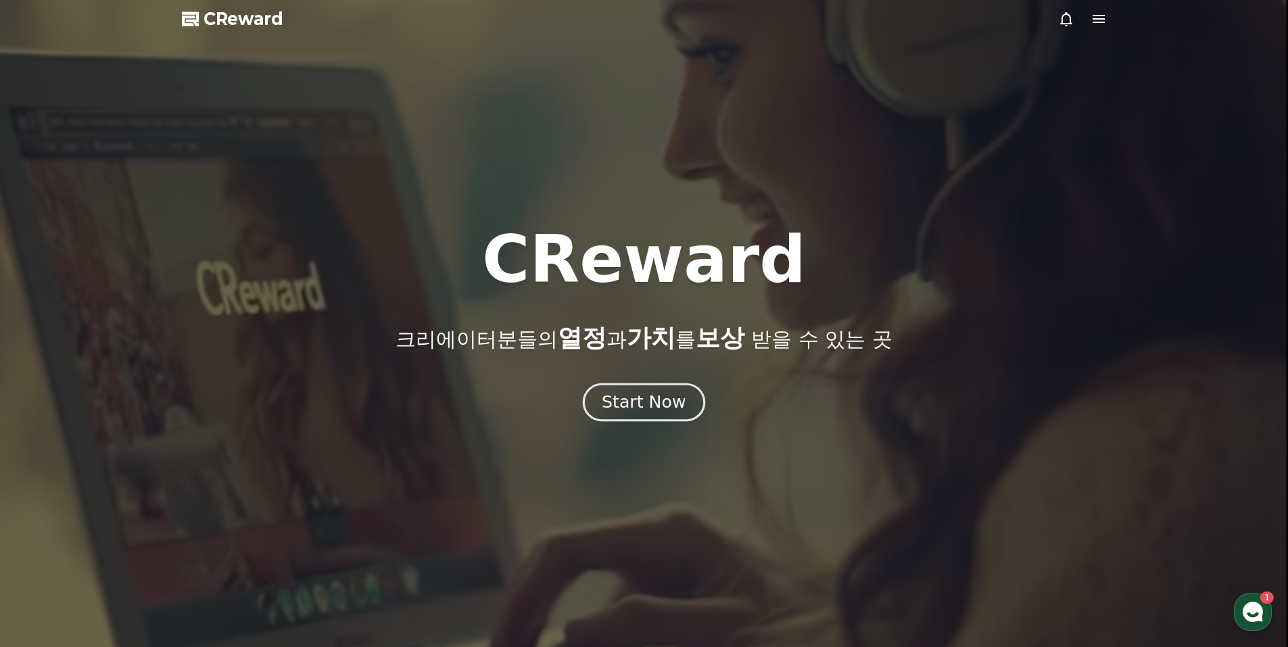
click at [638, 405] on div "Start Now" at bounding box center [644, 402] width 84 height 23
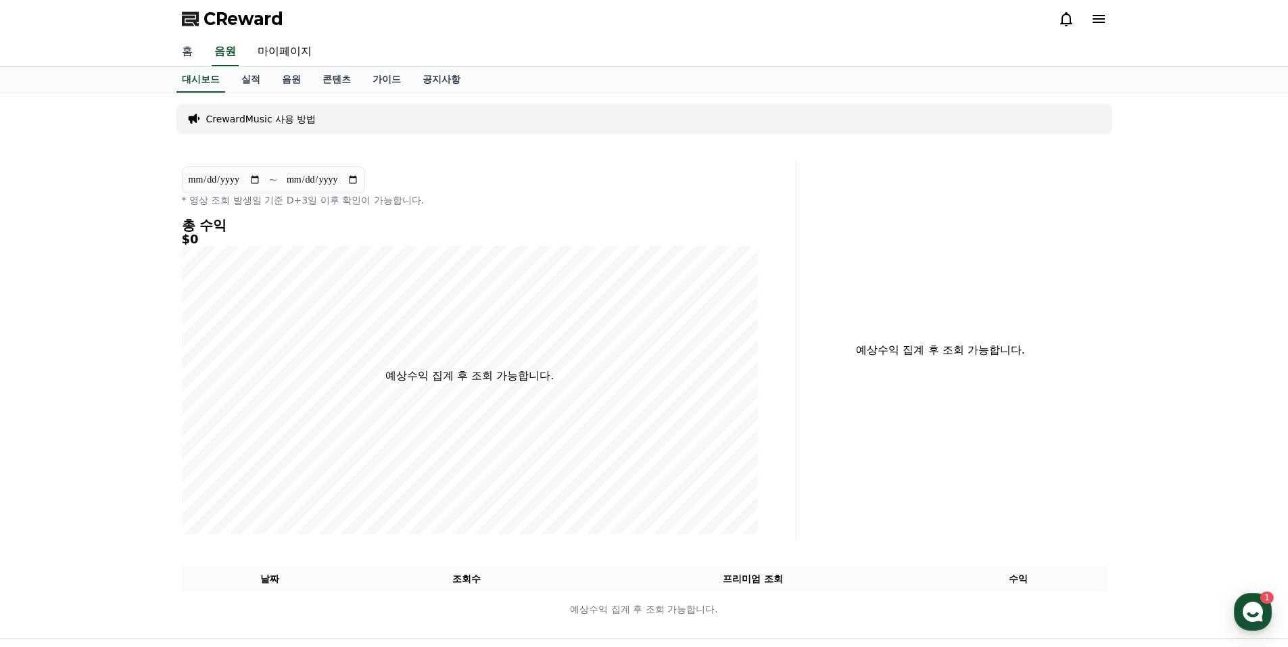
click at [187, 51] on link "홈" at bounding box center [187, 52] width 32 height 28
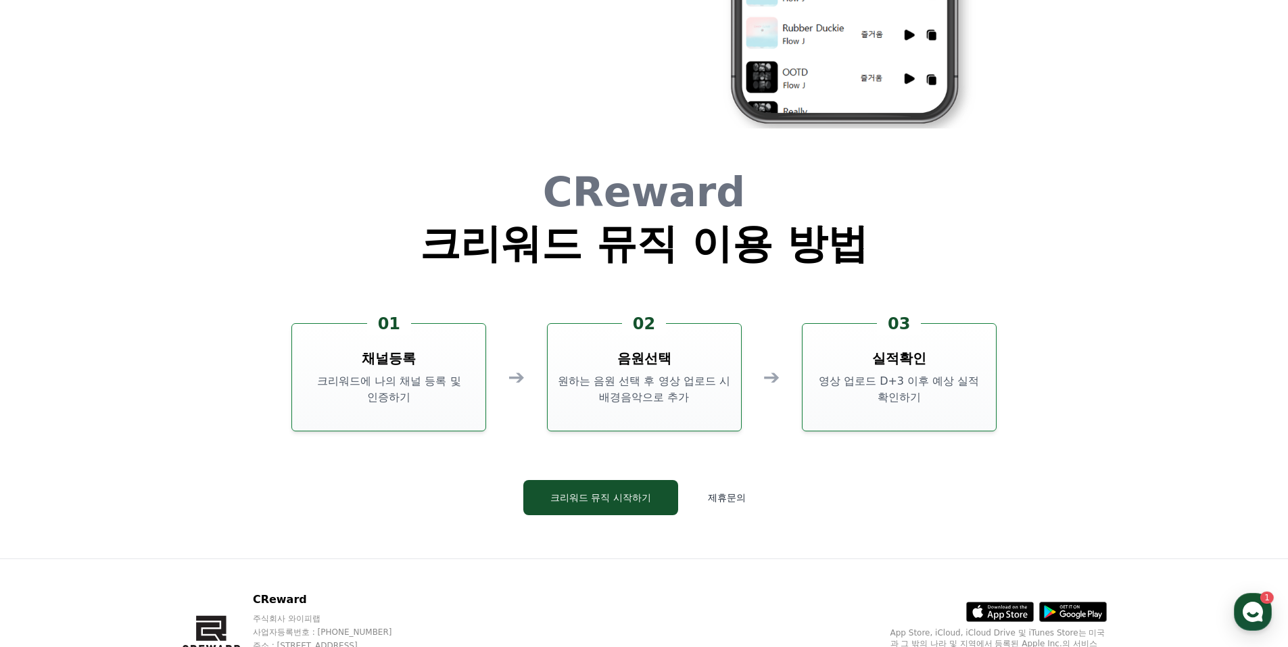
scroll to position [3663, 0]
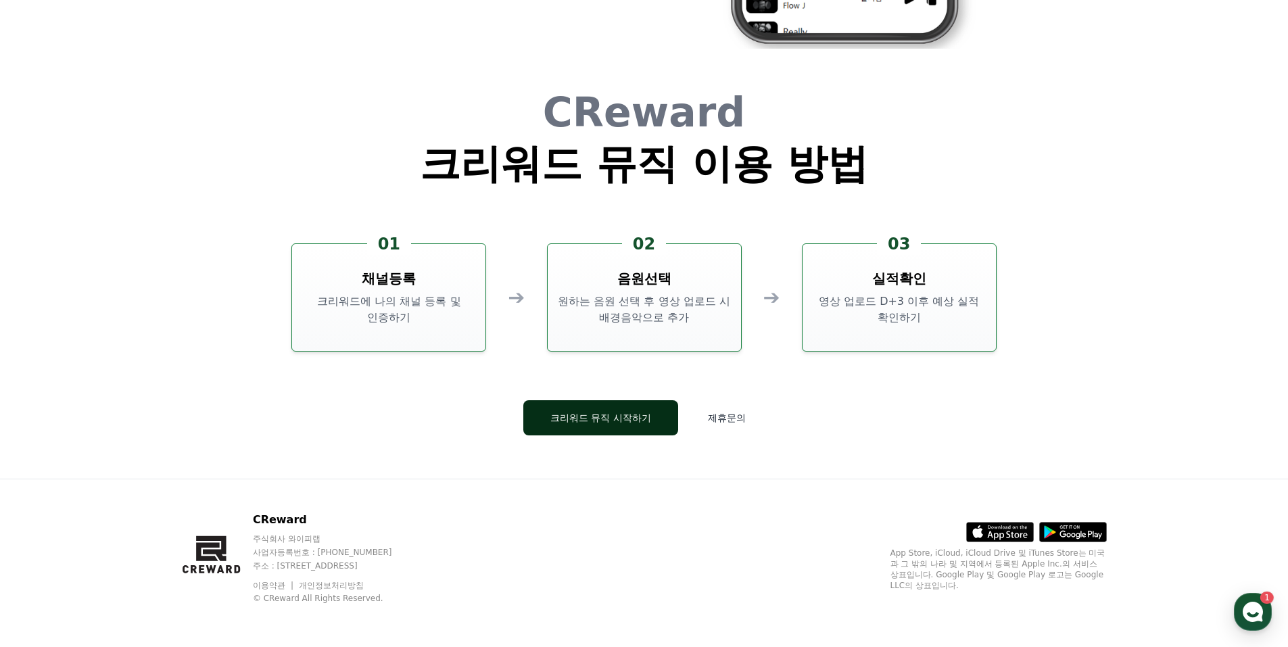
click at [598, 417] on button "크리워드 뮤직 시작하기" at bounding box center [600, 417] width 155 height 35
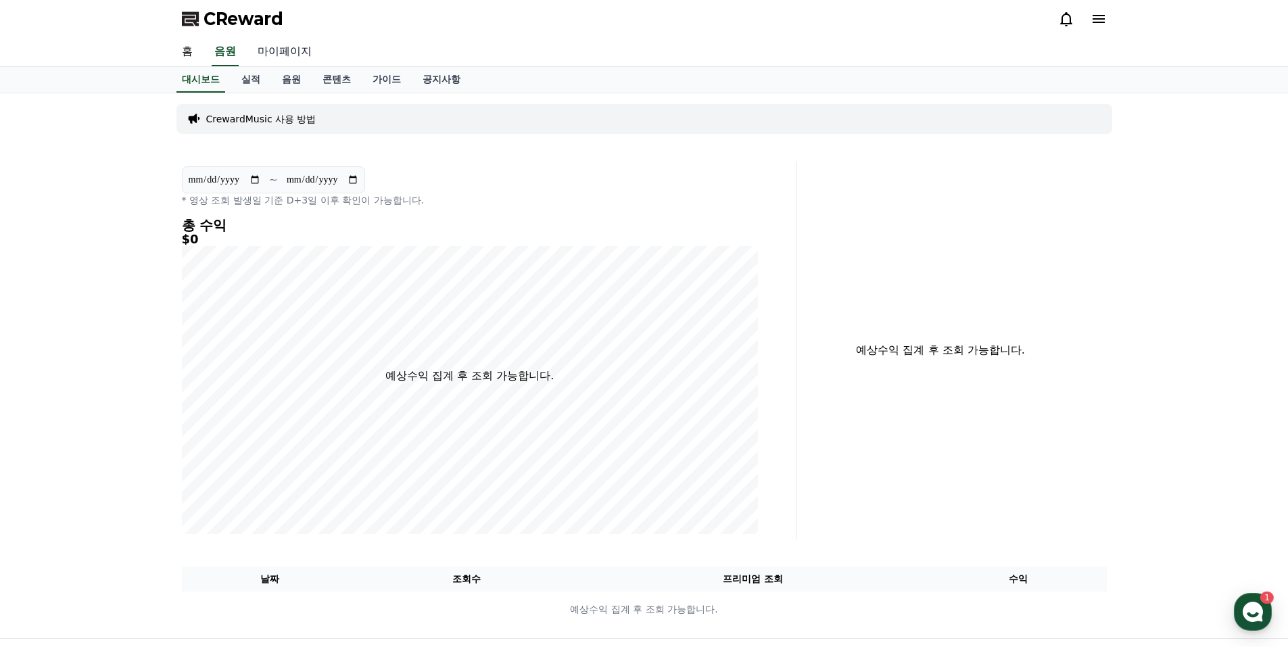
click at [283, 48] on link "마이페이지" at bounding box center [285, 52] width 76 height 28
select select "**********"
click at [282, 119] on p "CrewardMusic 사용 방법" at bounding box center [261, 119] width 110 height 14
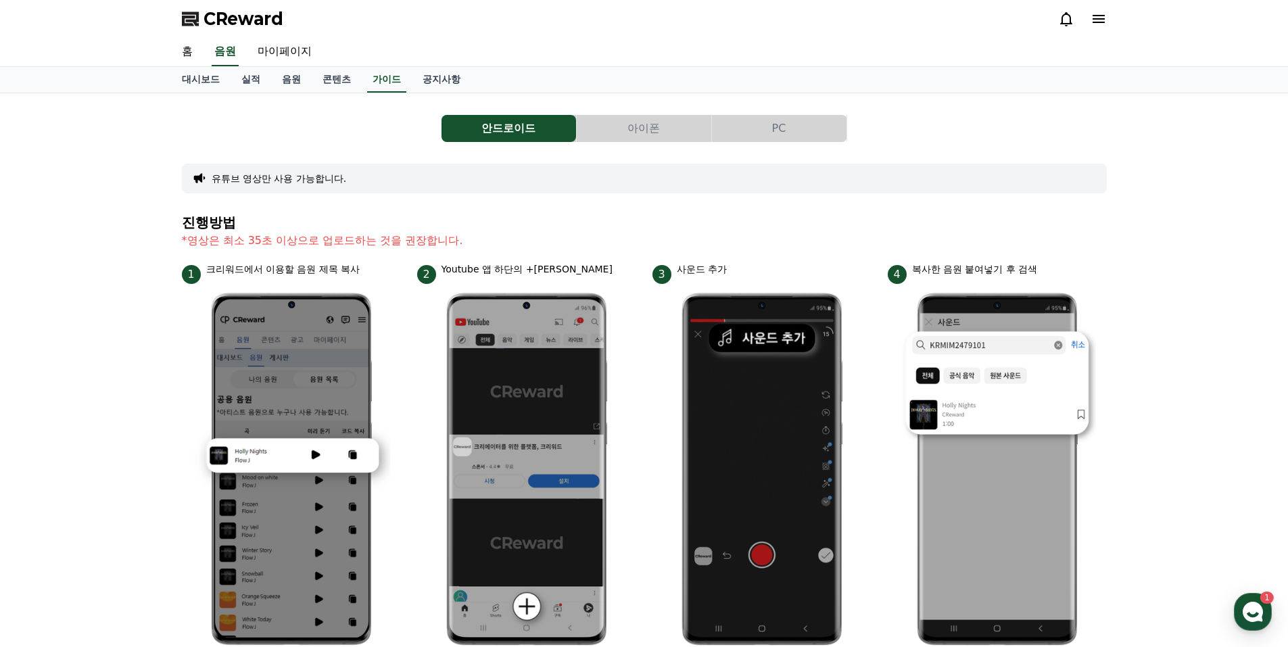
click at [783, 128] on button "PC" at bounding box center [779, 128] width 135 height 27
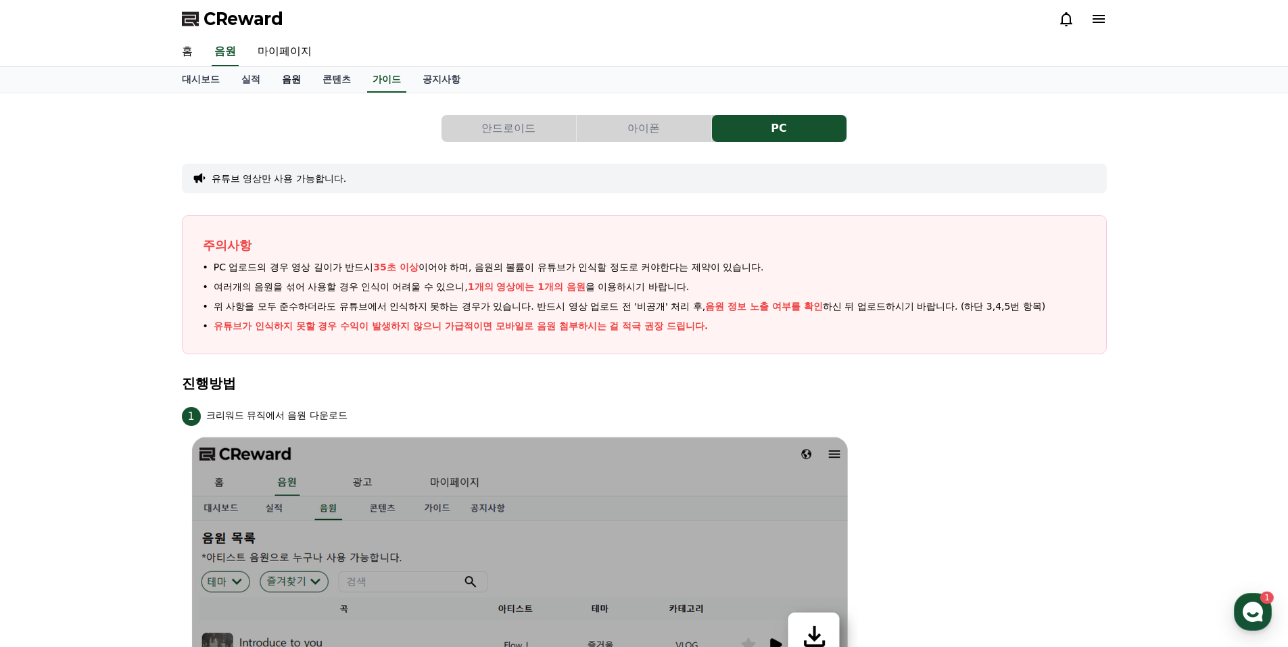
click at [289, 79] on link "음원" at bounding box center [291, 80] width 41 height 26
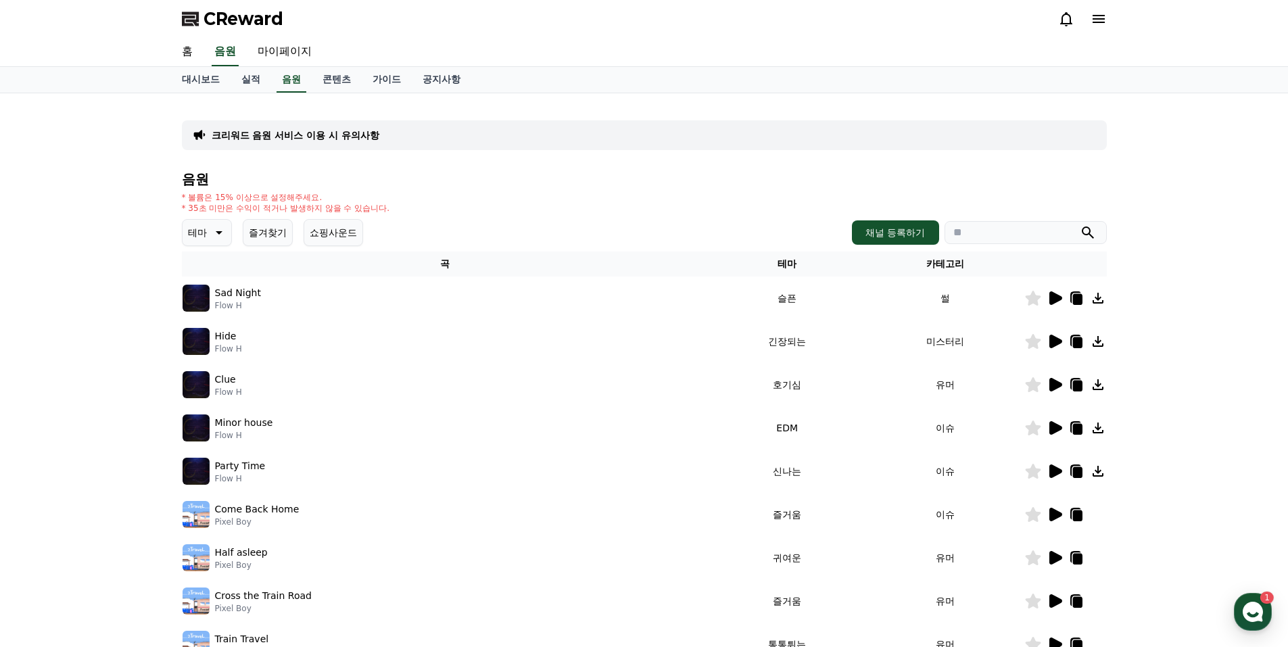
click at [1099, 297] on icon at bounding box center [1098, 298] width 16 height 16
click at [896, 232] on button "채널 등록하기" at bounding box center [895, 232] width 87 height 24
click at [1100, 295] on icon at bounding box center [1098, 298] width 16 height 16
click at [337, 76] on link "콘텐츠" at bounding box center [337, 80] width 50 height 26
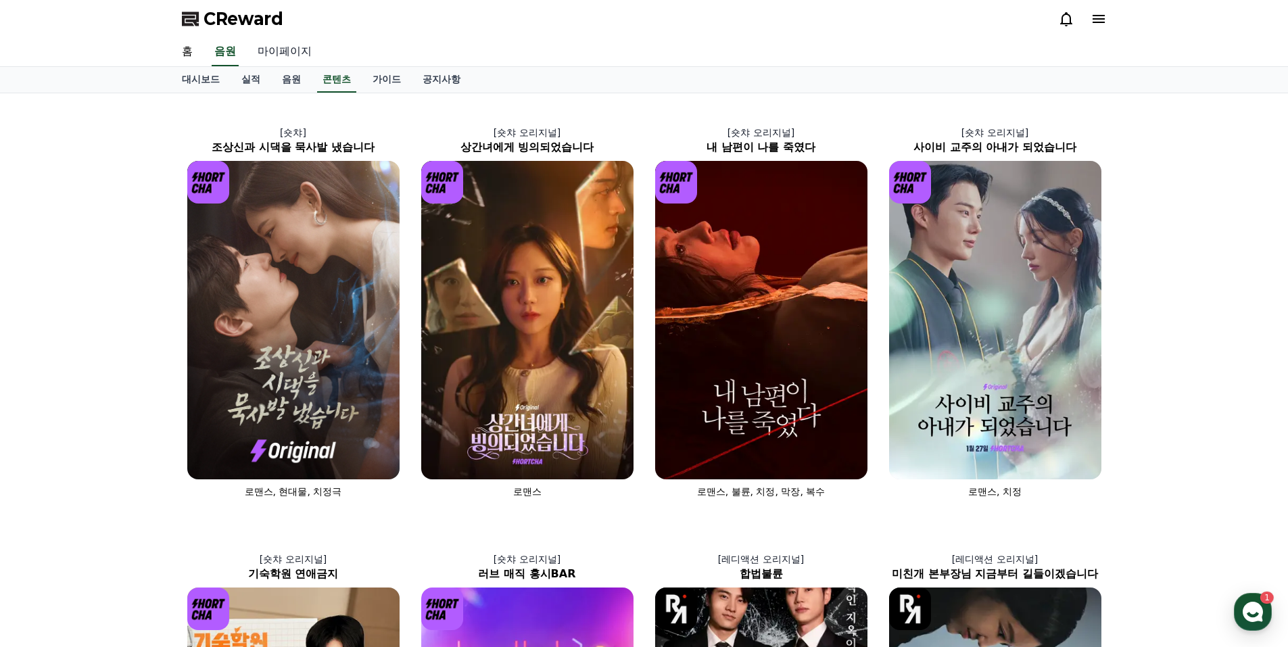
click at [287, 46] on link "마이페이지" at bounding box center [285, 52] width 76 height 28
select select "**********"
click at [288, 76] on link "음원" at bounding box center [291, 80] width 41 height 26
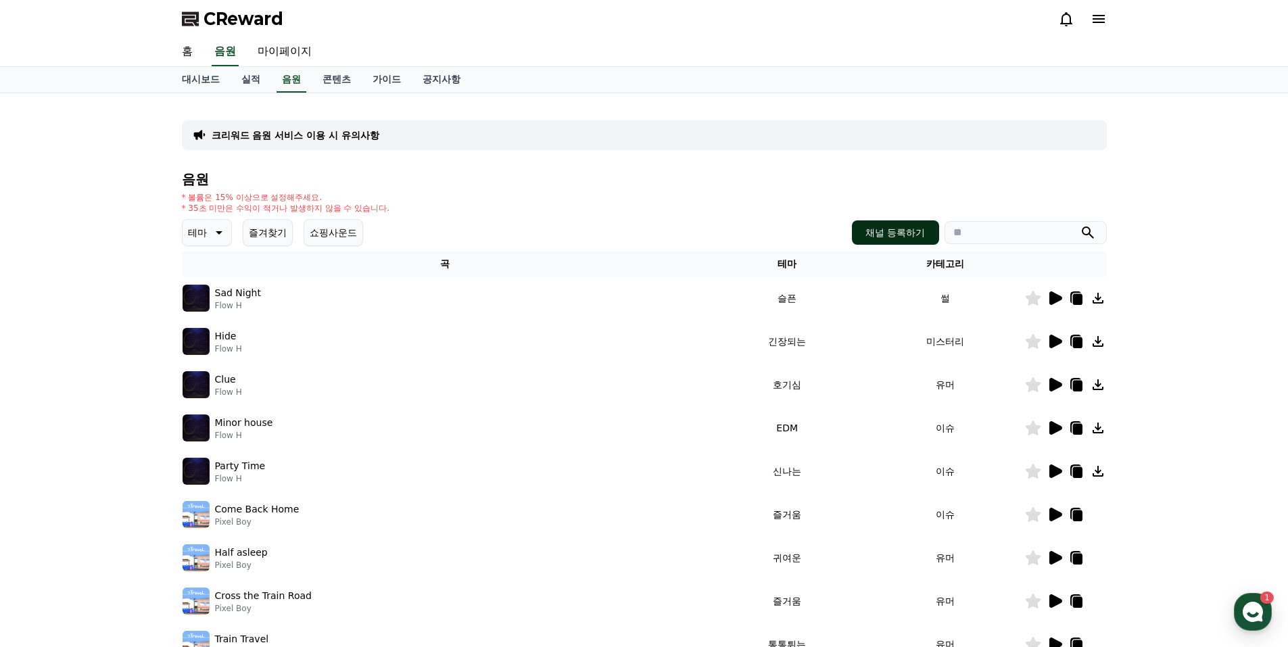
click at [892, 232] on button "채널 등록하기" at bounding box center [895, 232] width 87 height 24
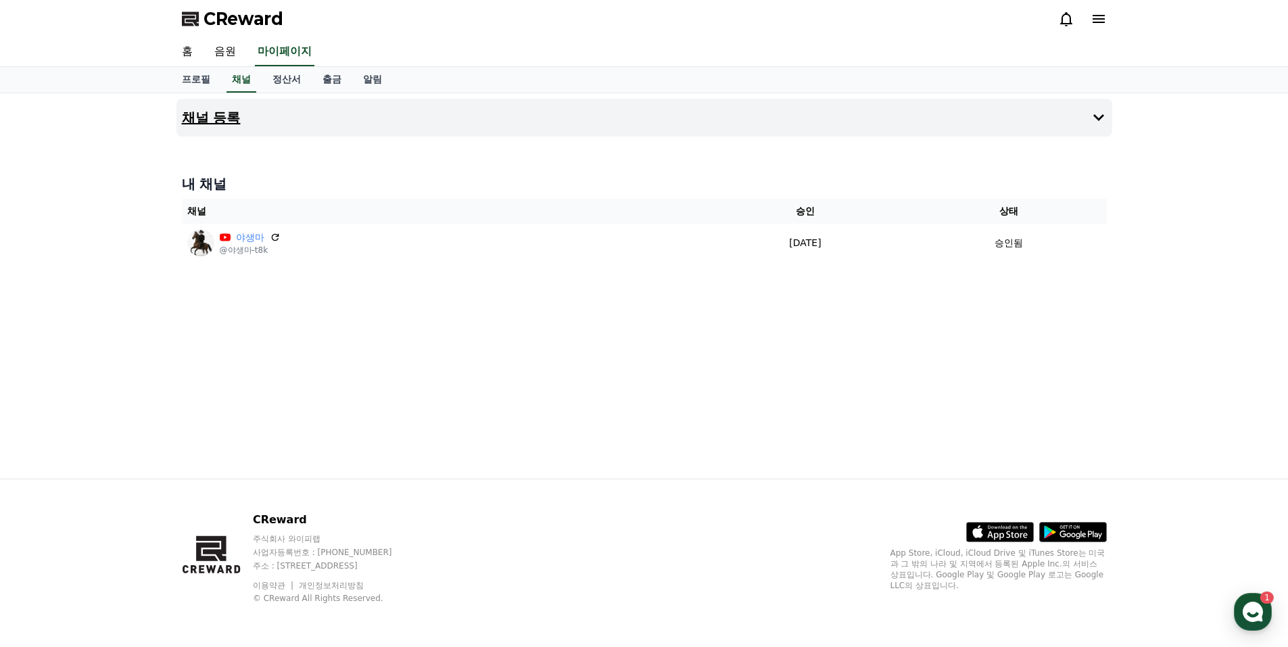
click at [1094, 115] on icon at bounding box center [1098, 117] width 11 height 7
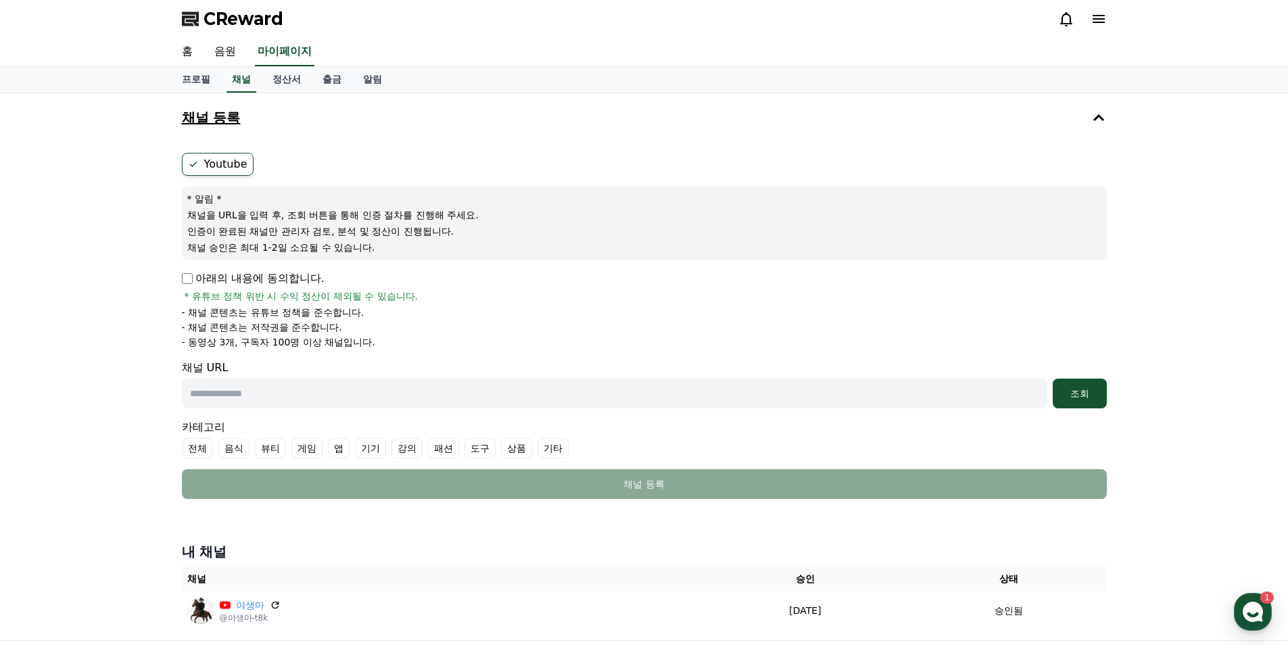
click at [365, 393] on input "text" at bounding box center [614, 394] width 865 height 30
paste input "**********"
type input "**********"
click at [1078, 393] on div "조회" at bounding box center [1079, 394] width 43 height 14
click at [706, 439] on ul "전체 음식 뷰티 게임 앱 기기 강의 패션 도구 상품 기타" at bounding box center [644, 448] width 925 height 20
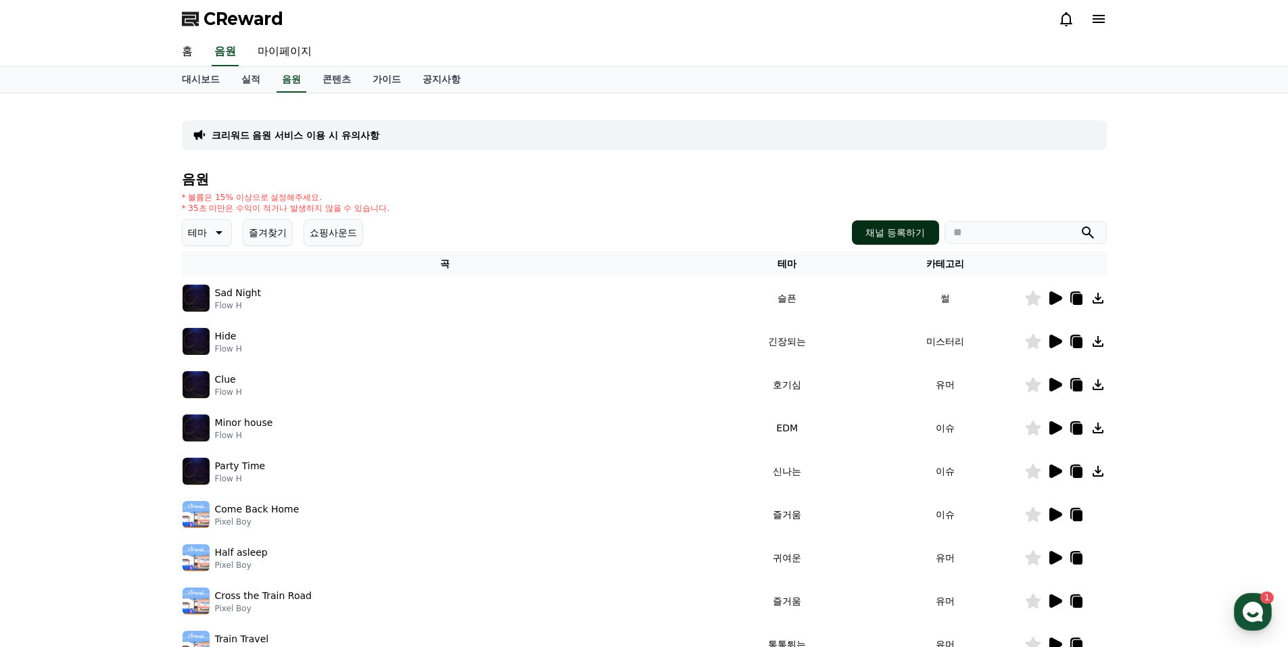
click at [886, 231] on button "채널 등록하기" at bounding box center [895, 232] width 87 height 24
click at [600, 166] on div "크리워드 음원 서비스 이용 시 유의사항 음원 * 볼륨은 15% 이상으로 설정해주세요. * 35초 미만은 수익이 적거나 발생하지 않을 수 있습니…" at bounding box center [644, 420] width 925 height 632
click at [710, 60] on div "홈 음원 마이페이지" at bounding box center [644, 52] width 947 height 28
click at [893, 232] on button "채널 등록하기" at bounding box center [895, 232] width 87 height 24
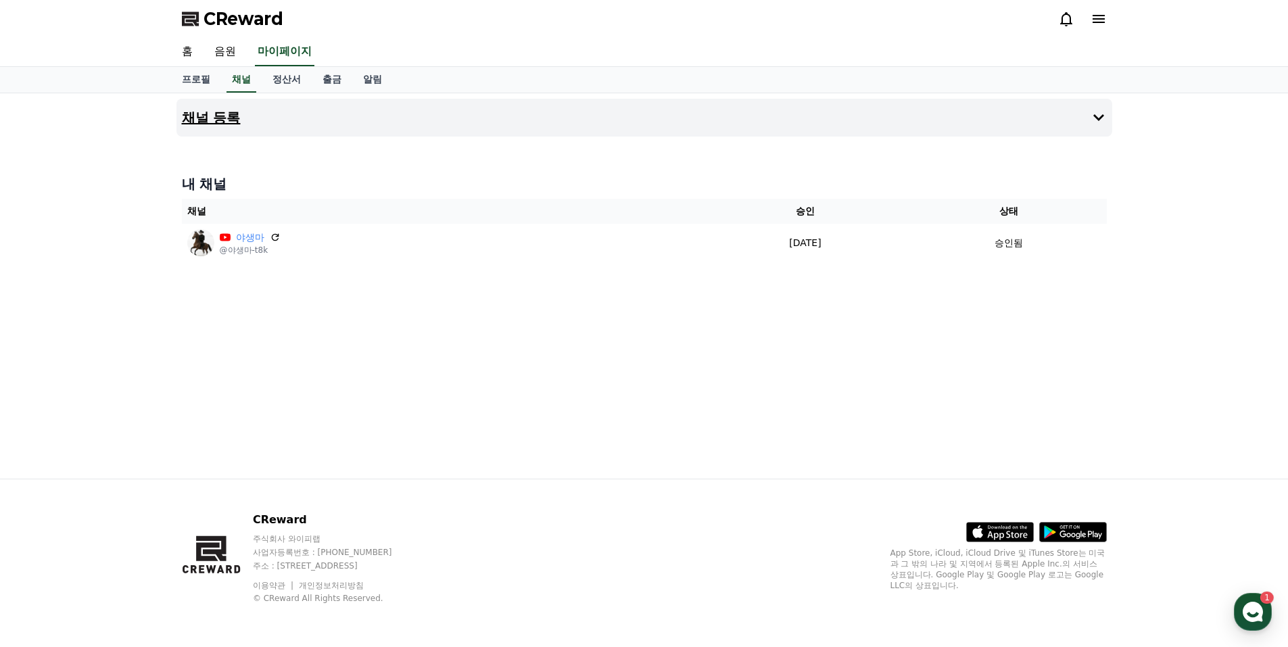
click at [1097, 114] on icon at bounding box center [1099, 118] width 16 height 16
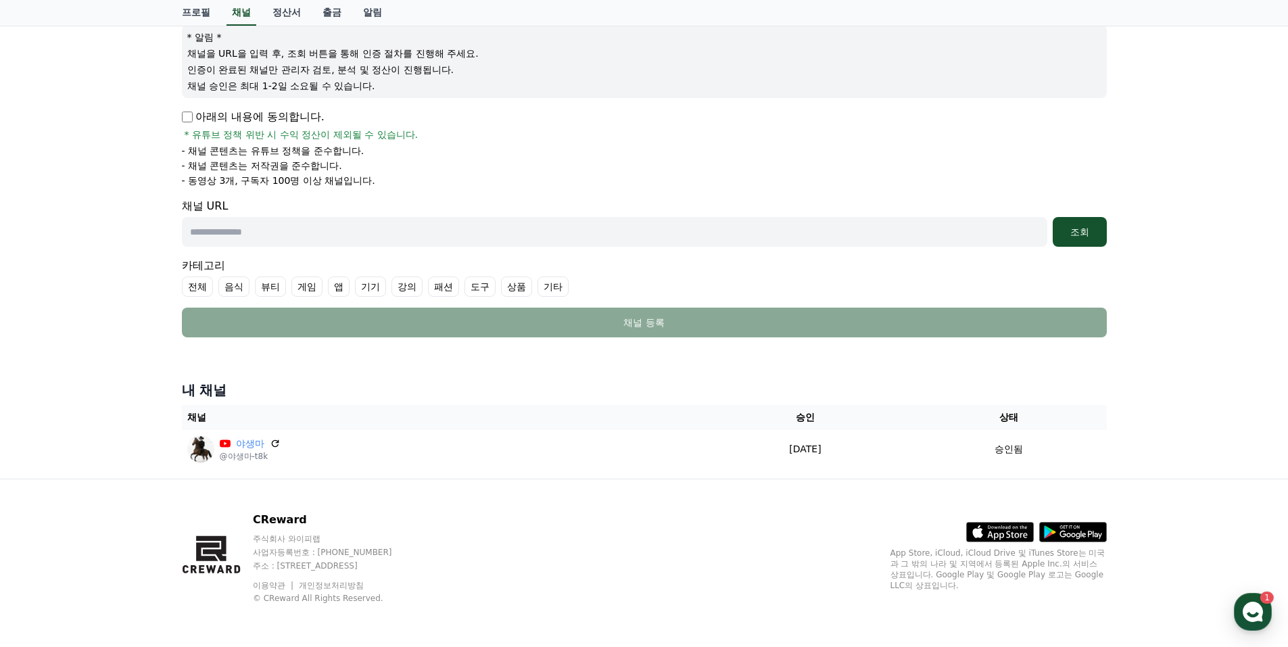
scroll to position [94, 0]
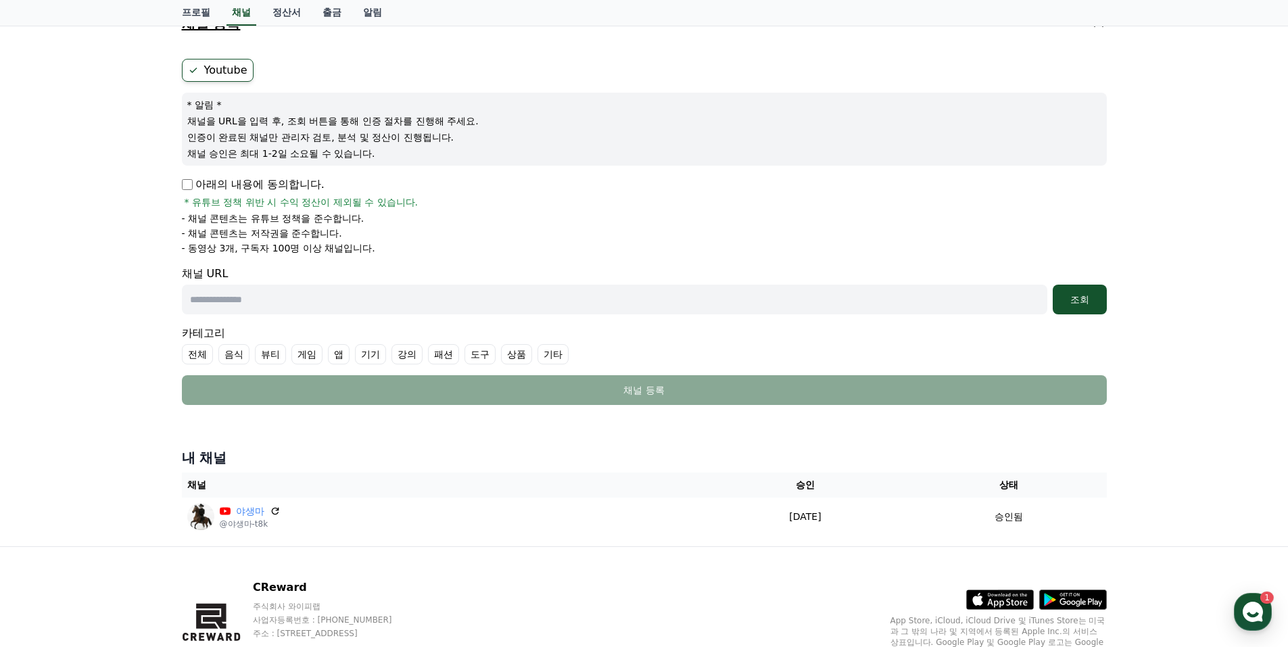
click at [310, 296] on input "text" at bounding box center [614, 300] width 865 height 30
type input "**********"
click at [1080, 297] on div "조회" at bounding box center [1079, 300] width 43 height 14
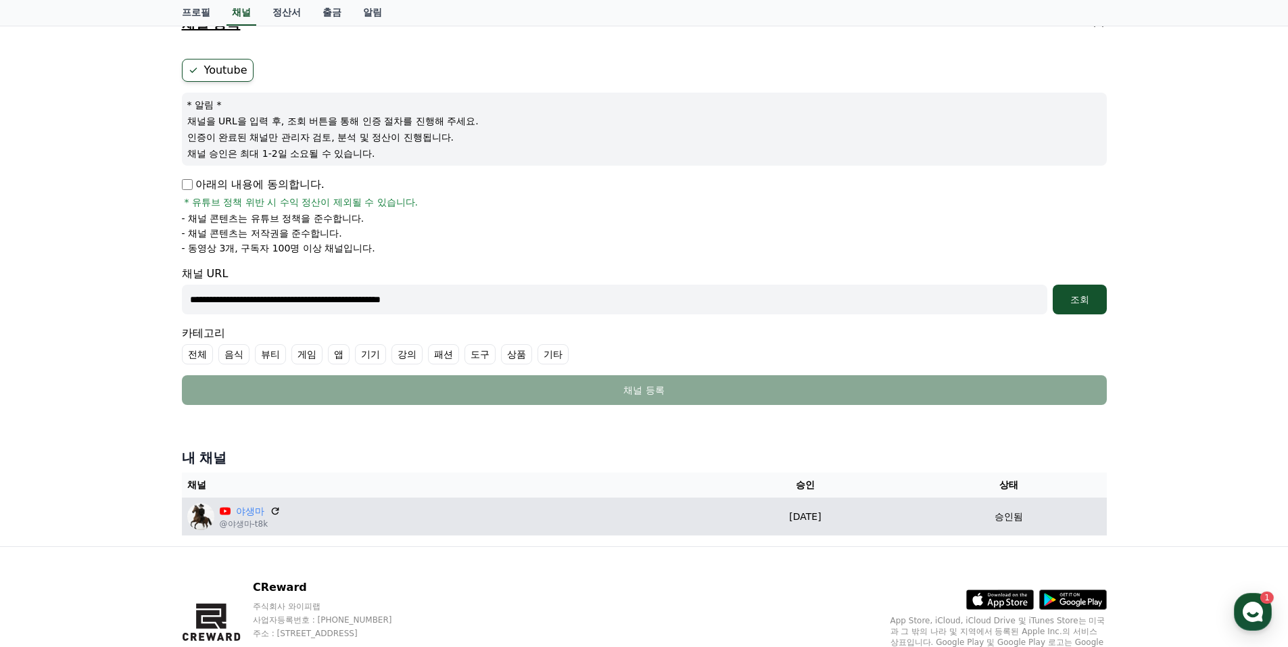
scroll to position [162, 0]
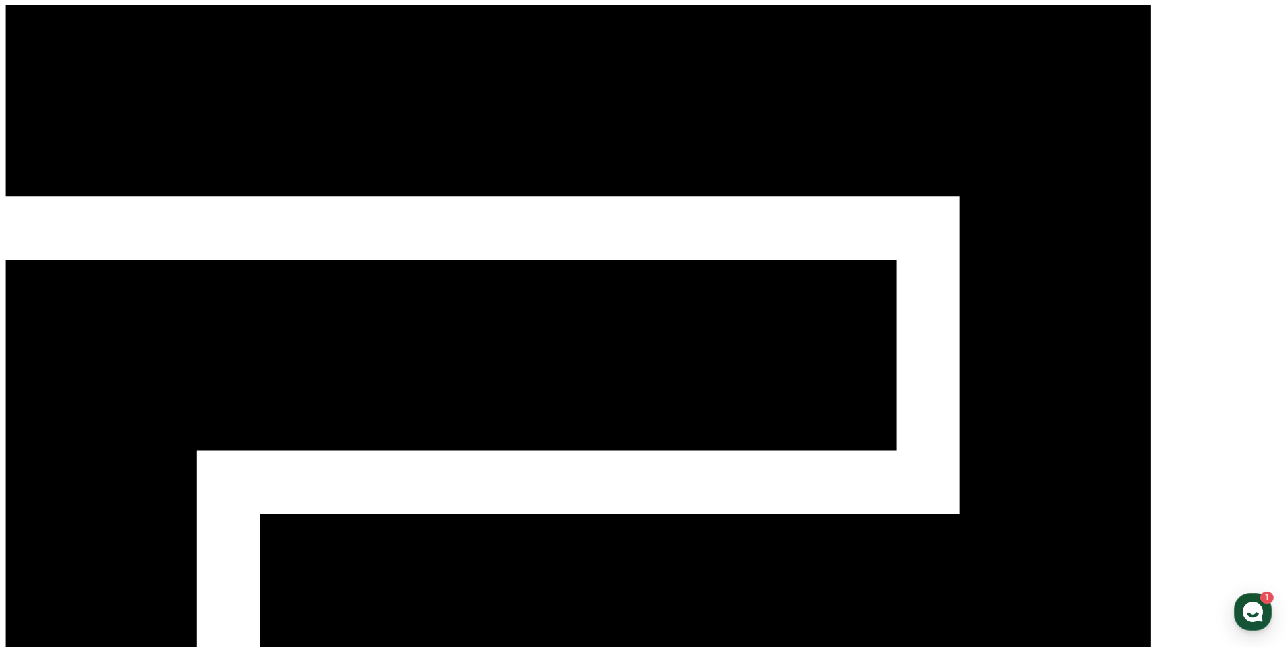
drag, startPoint x: 1097, startPoint y: 297, endPoint x: 1157, endPoint y: 288, distance: 60.2
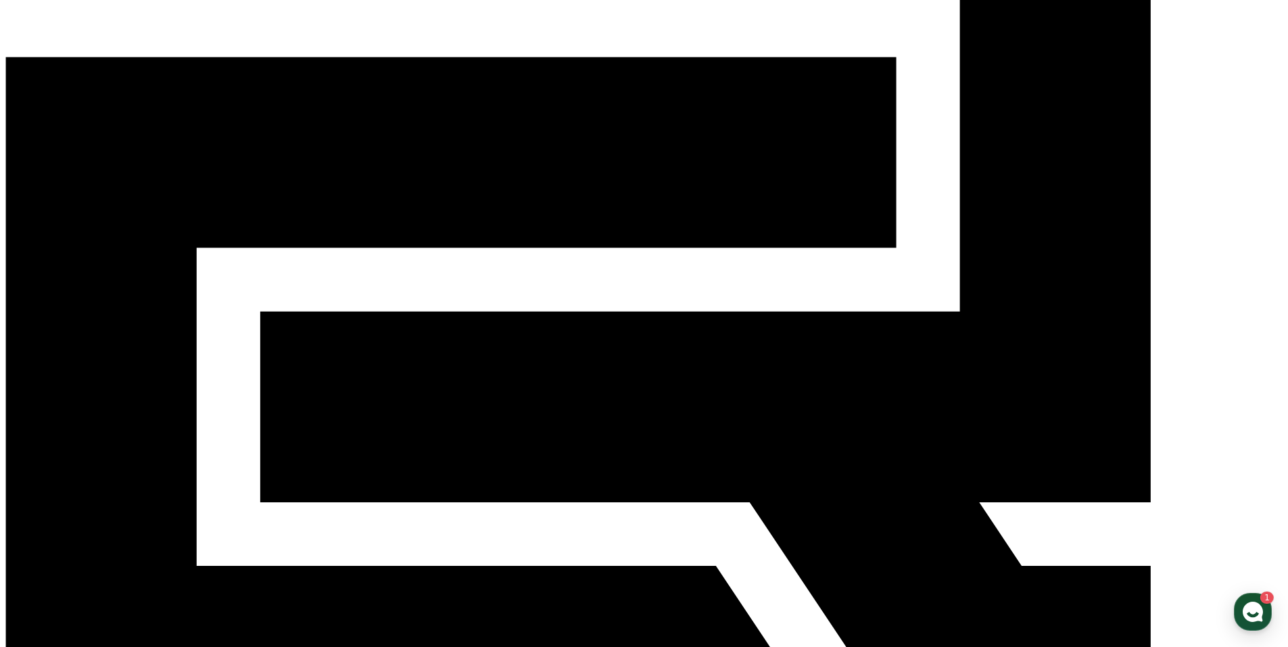
scroll to position [135, 0]
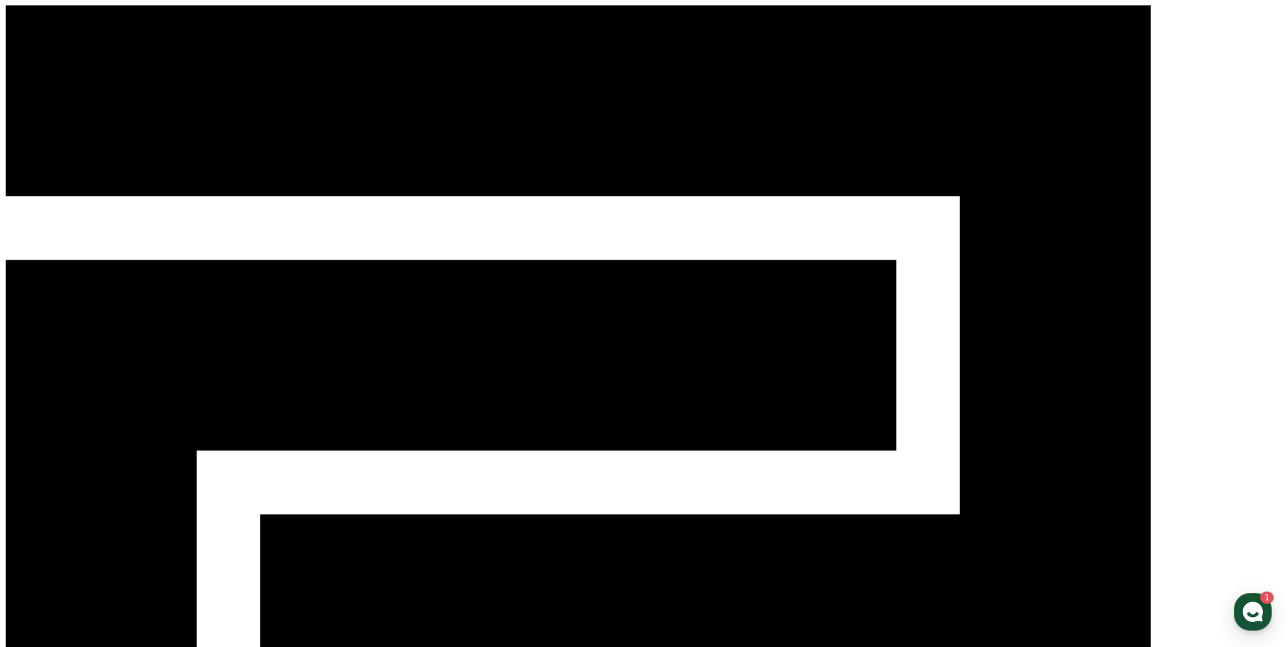
click at [169, 34] on div "CReward" at bounding box center [643, 512] width 1277 height 1014
drag, startPoint x: 172, startPoint y: 5, endPoint x: 1004, endPoint y: 500, distance: 967.4
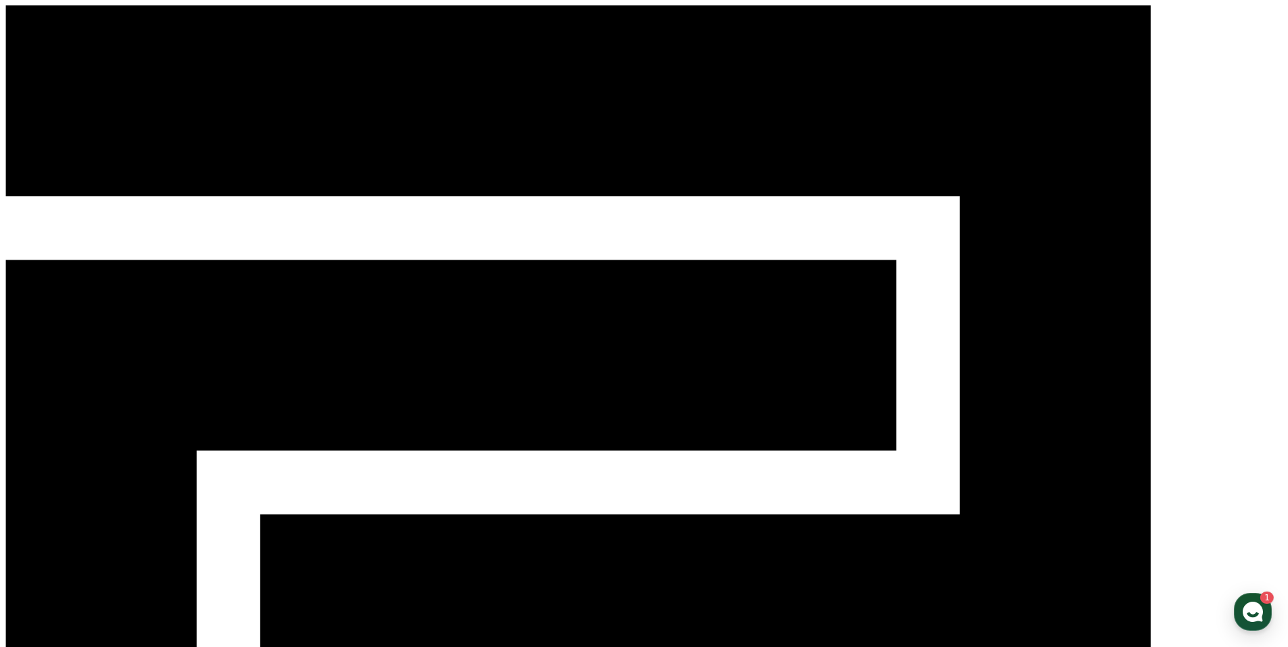
drag, startPoint x: 177, startPoint y: 30, endPoint x: 962, endPoint y: 466, distance: 897.9
copy div "CReward 홈 음원 마이페이지 대시보드 실적 음원 콘텐츠 가이드 공지사항 상간녀에게 빙의되었습니다 장르 : 로맨스 출연 : 표영서, 권혁현…"
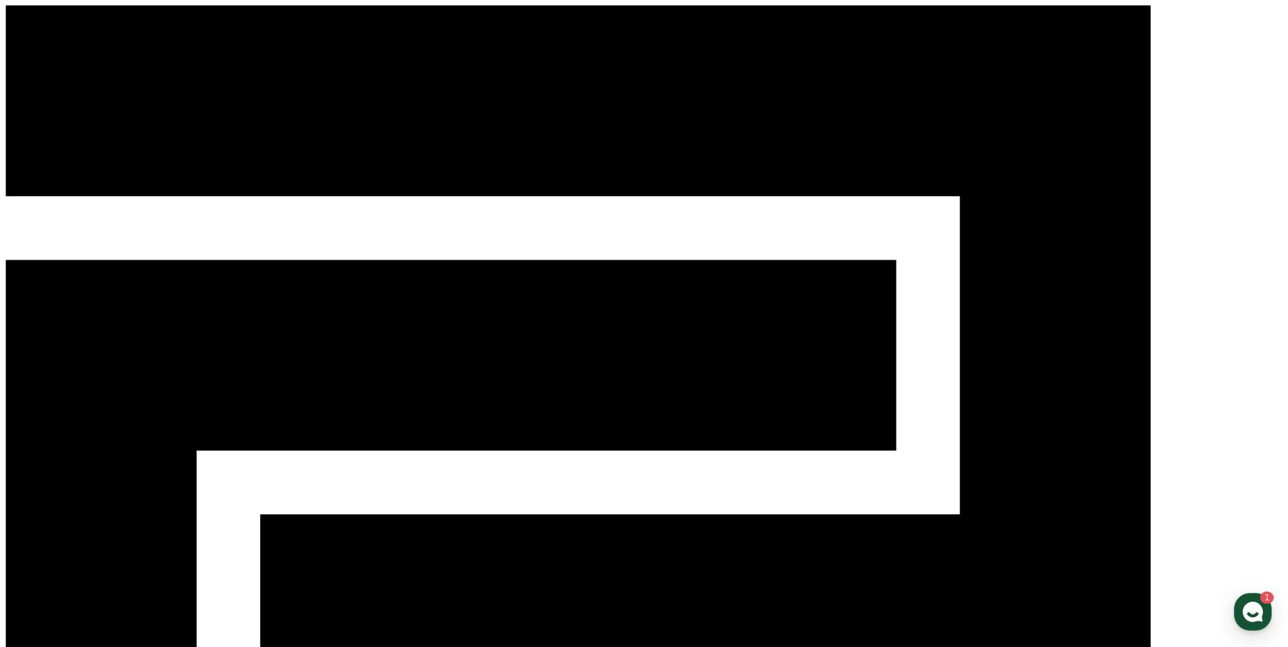
select select
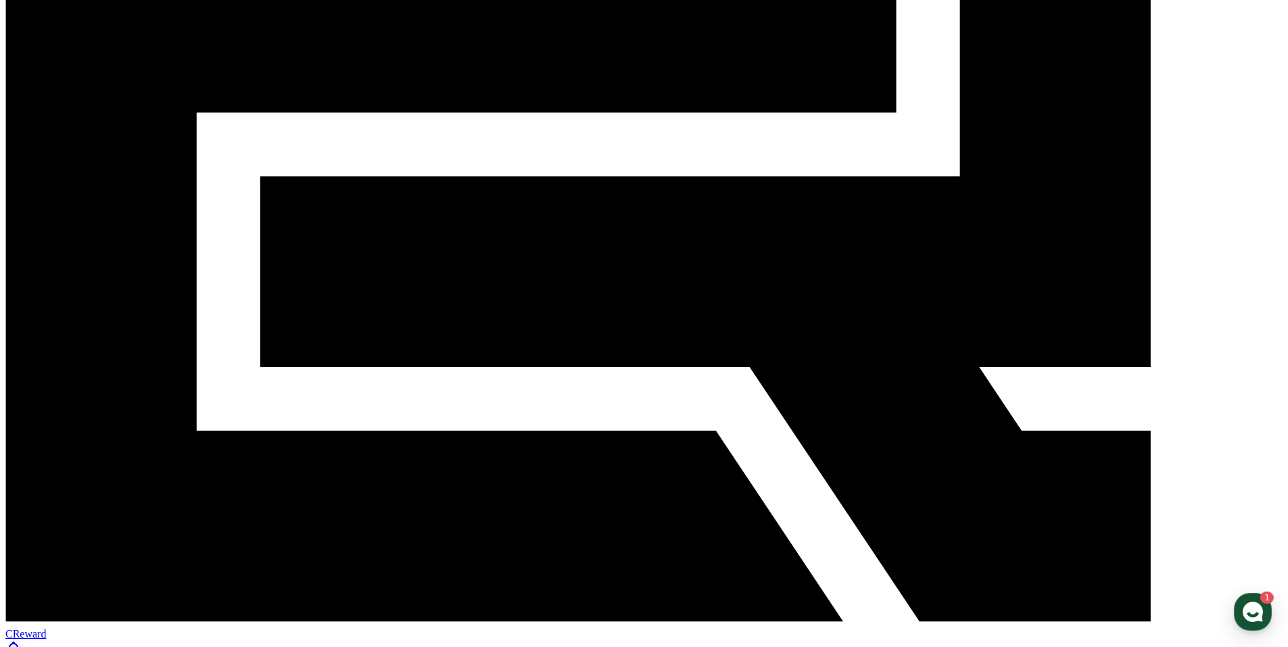
scroll to position [406, 0]
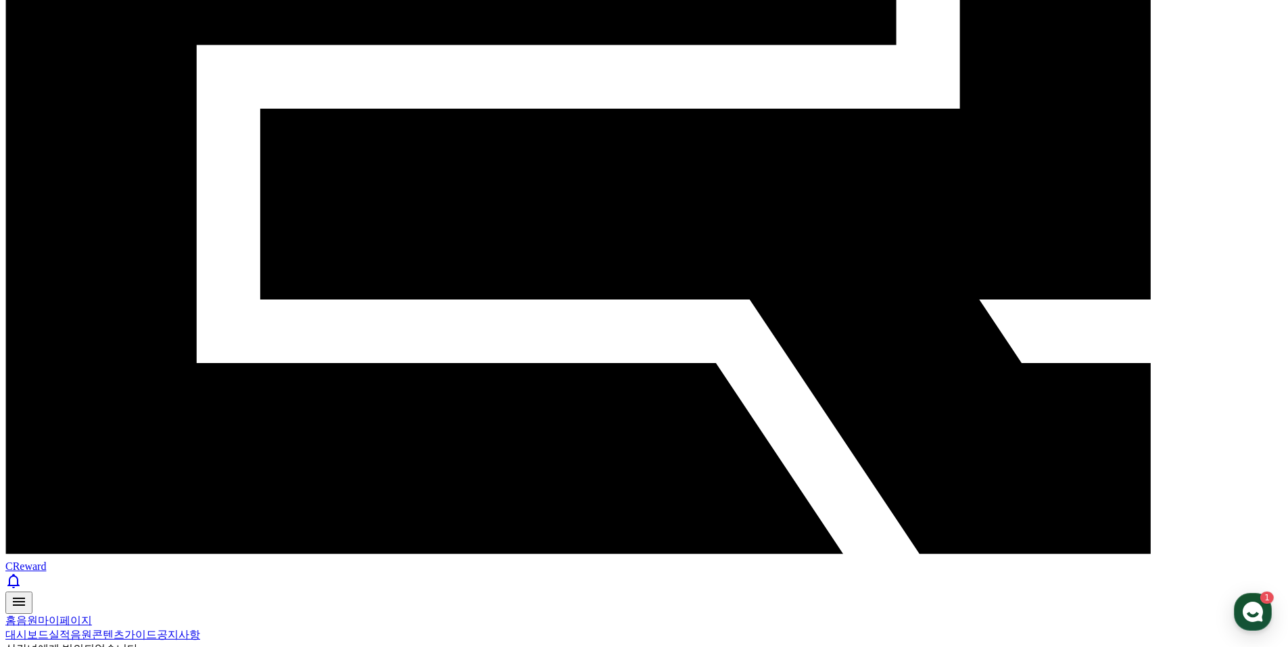
drag, startPoint x: 351, startPoint y: 251, endPoint x: 820, endPoint y: 72, distance: 502.0
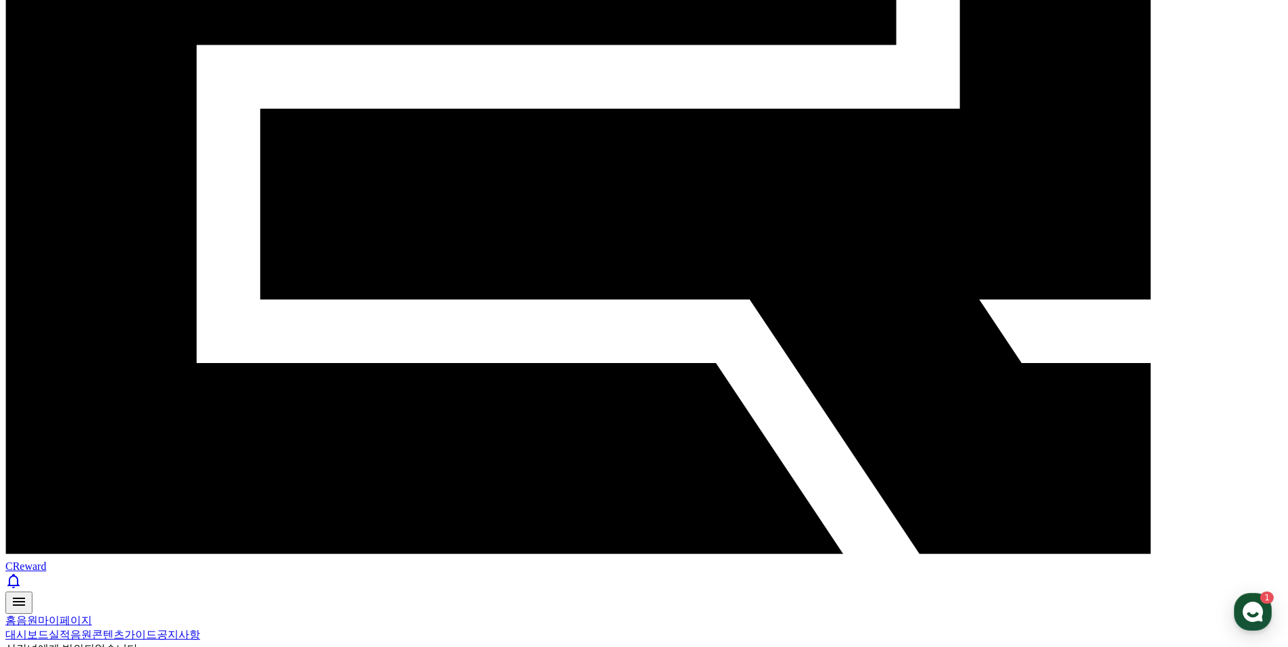
select select "**********"
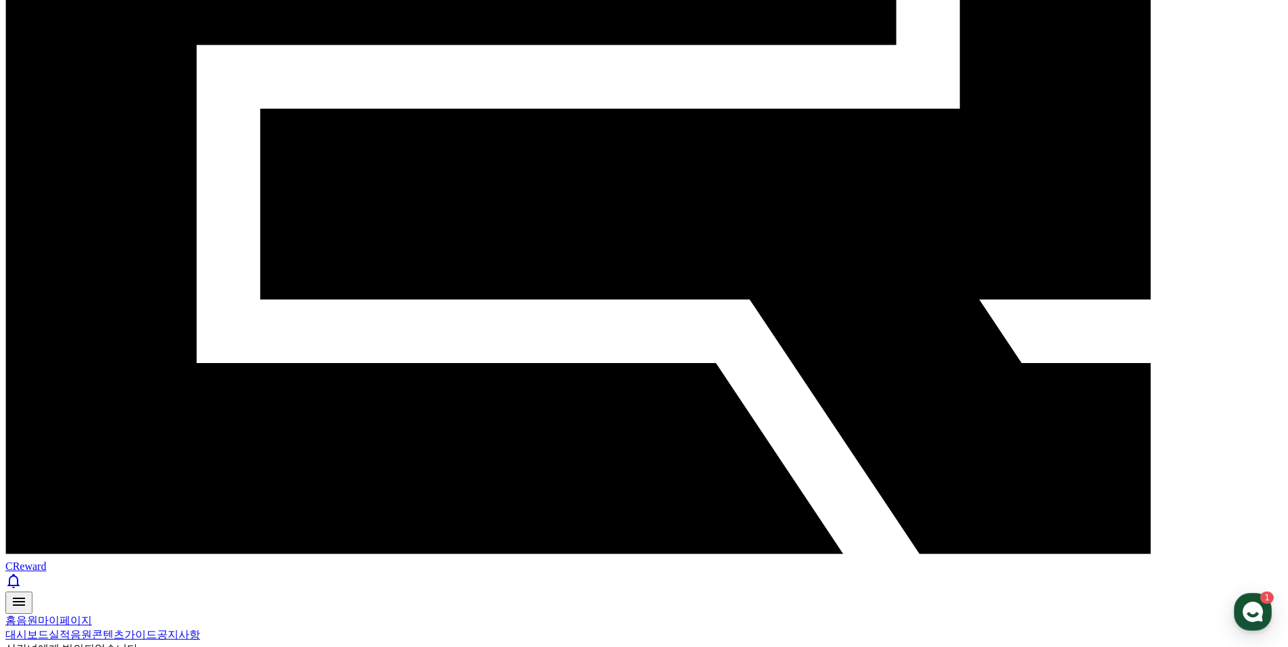
paste input "**********"
type input "**********"
